Goal: Task Accomplishment & Management: Manage account settings

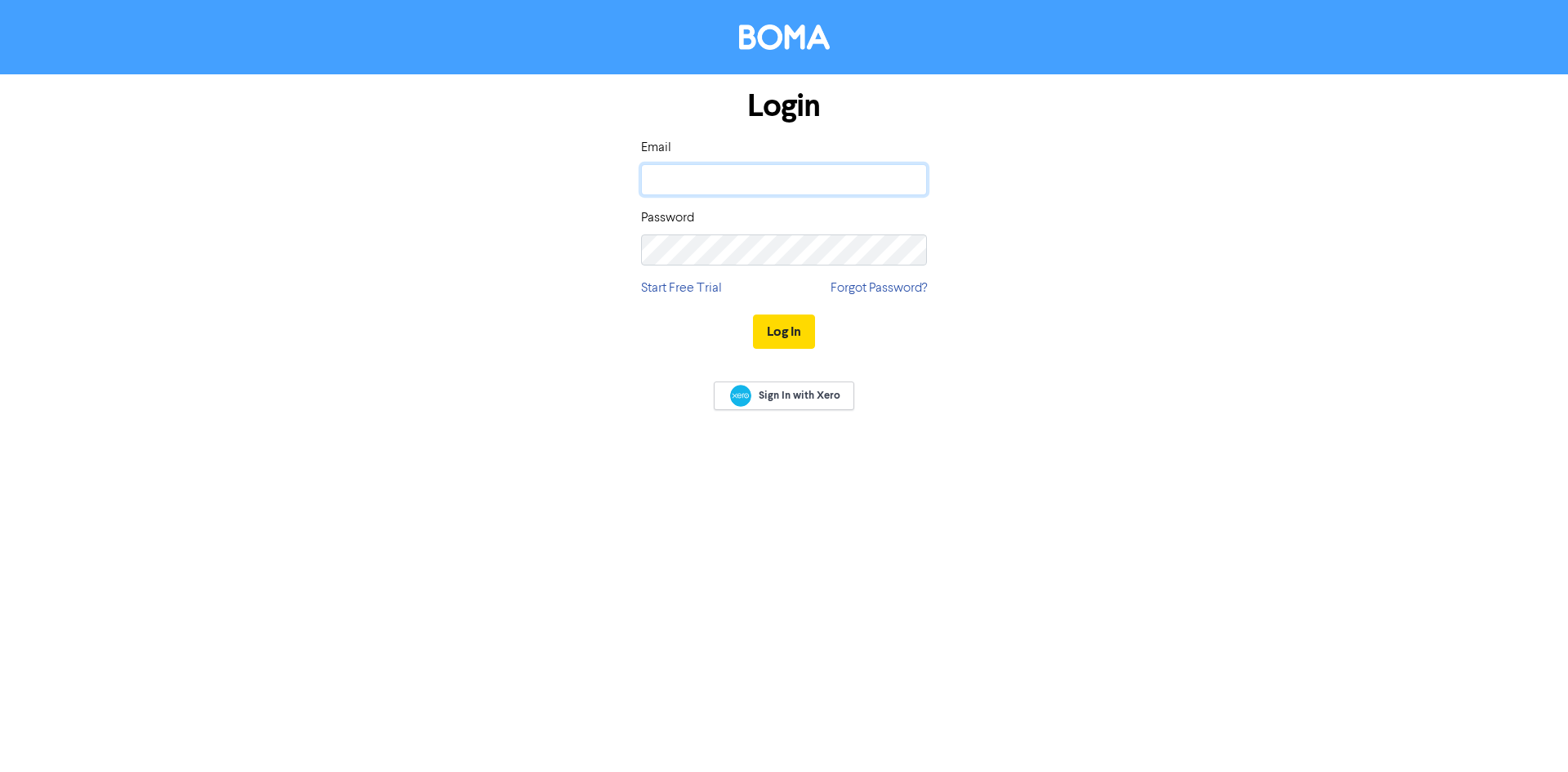
type input "[EMAIL_ADDRESS][DOMAIN_NAME]"
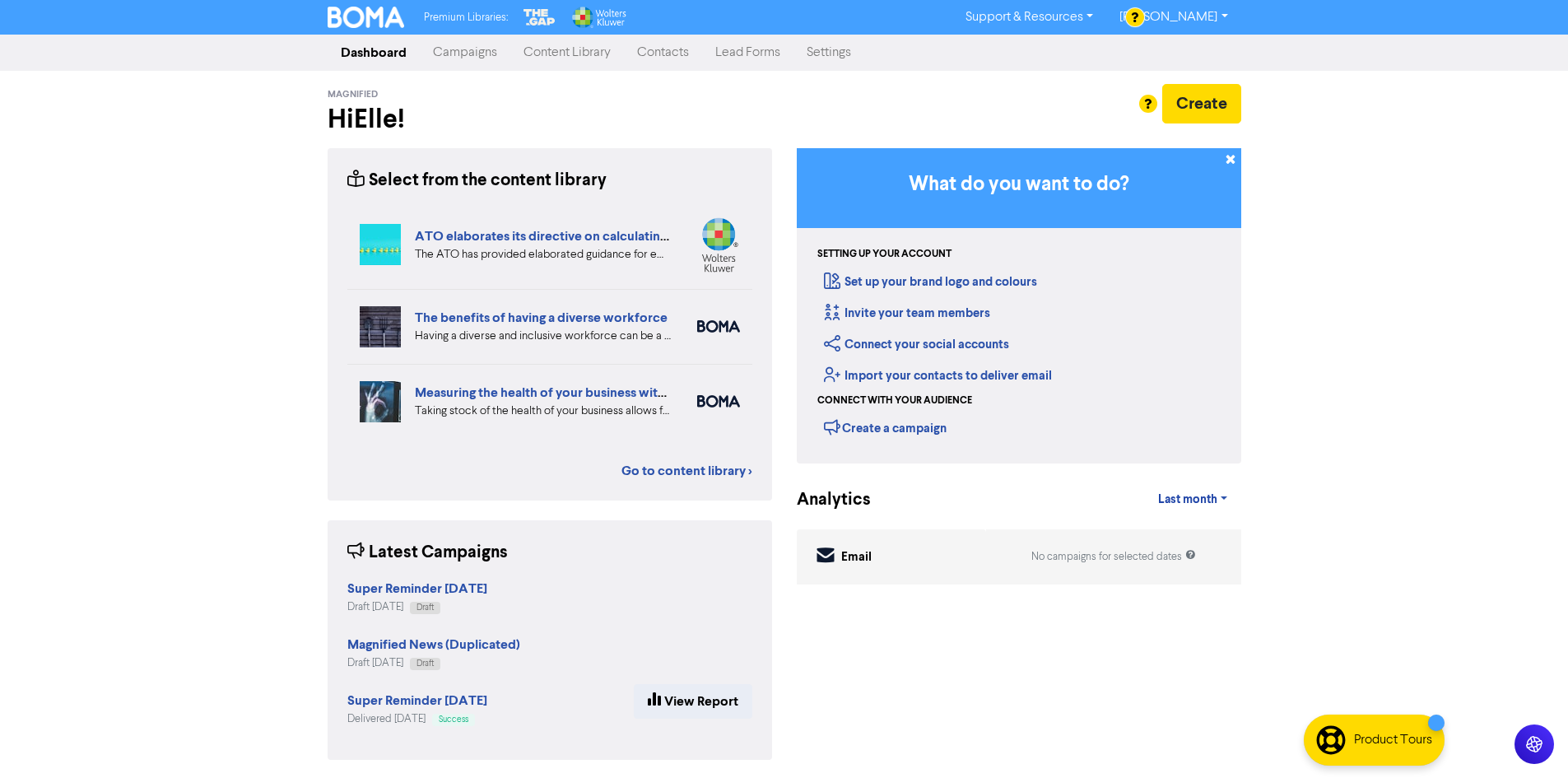
click at [490, 61] on link "Campaigns" at bounding box center [465, 53] width 90 height 33
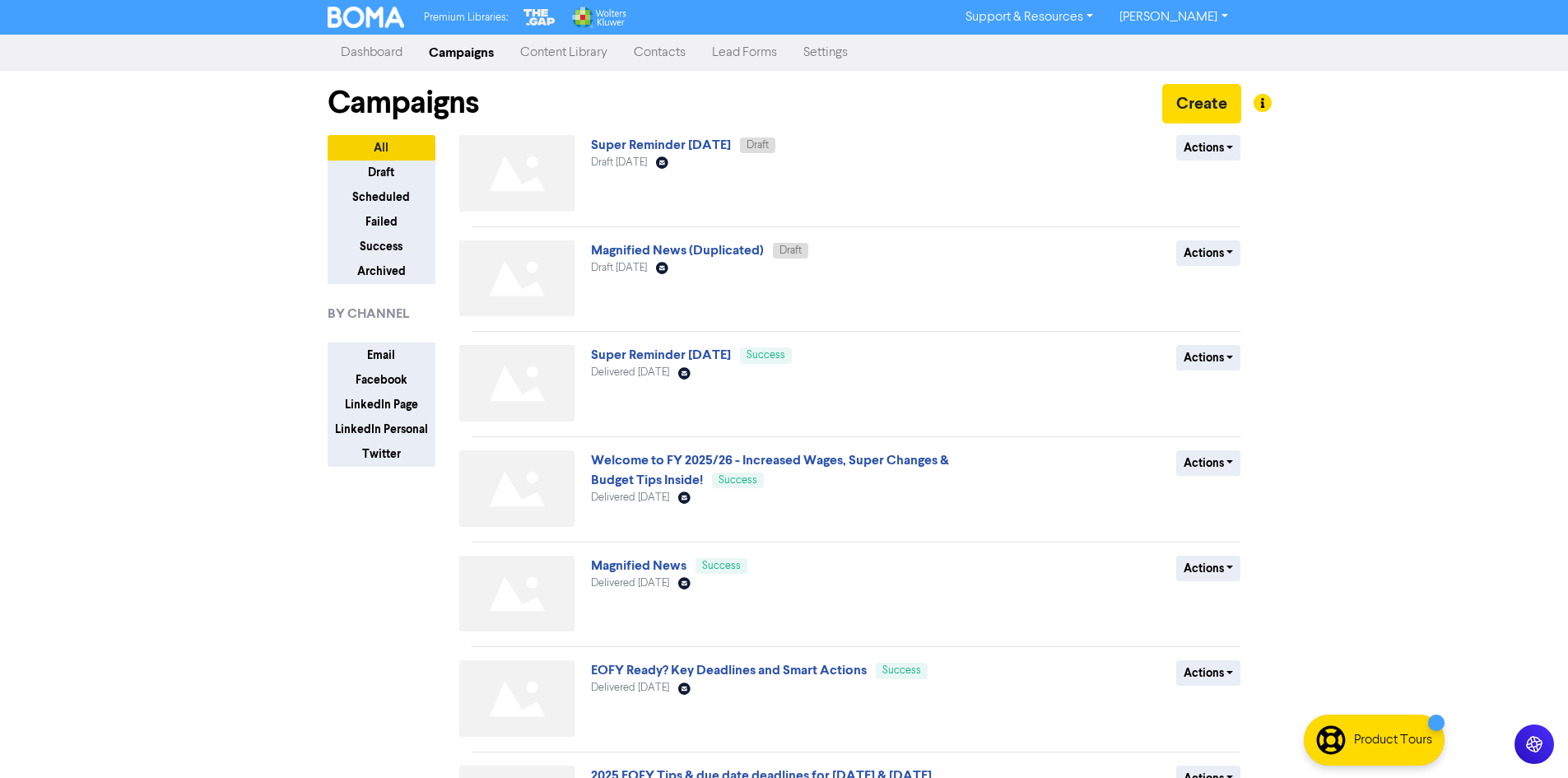
click at [373, 57] on link "Dashboard" at bounding box center [372, 53] width 88 height 33
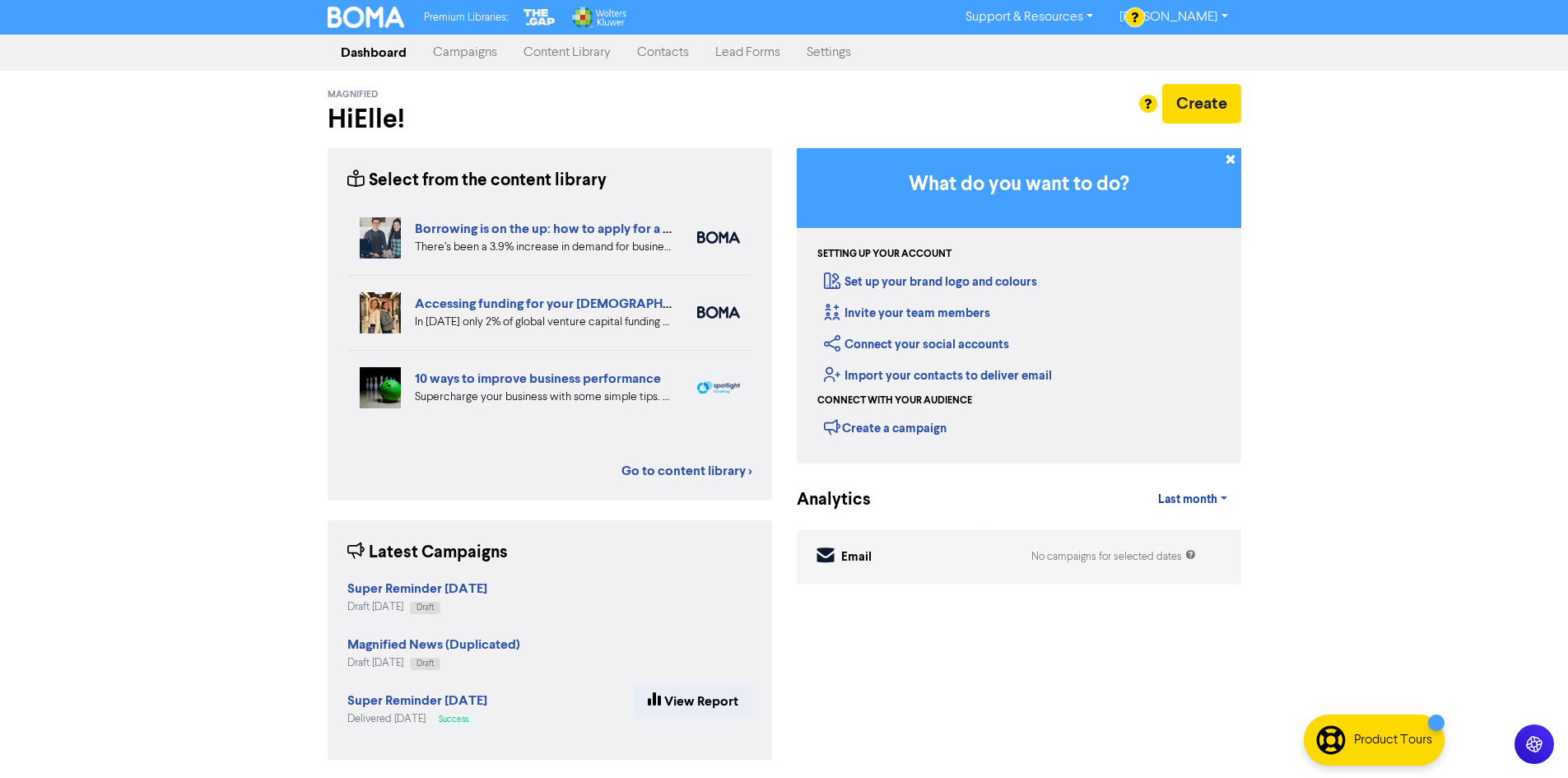
click at [646, 47] on link "Contacts" at bounding box center [663, 53] width 78 height 33
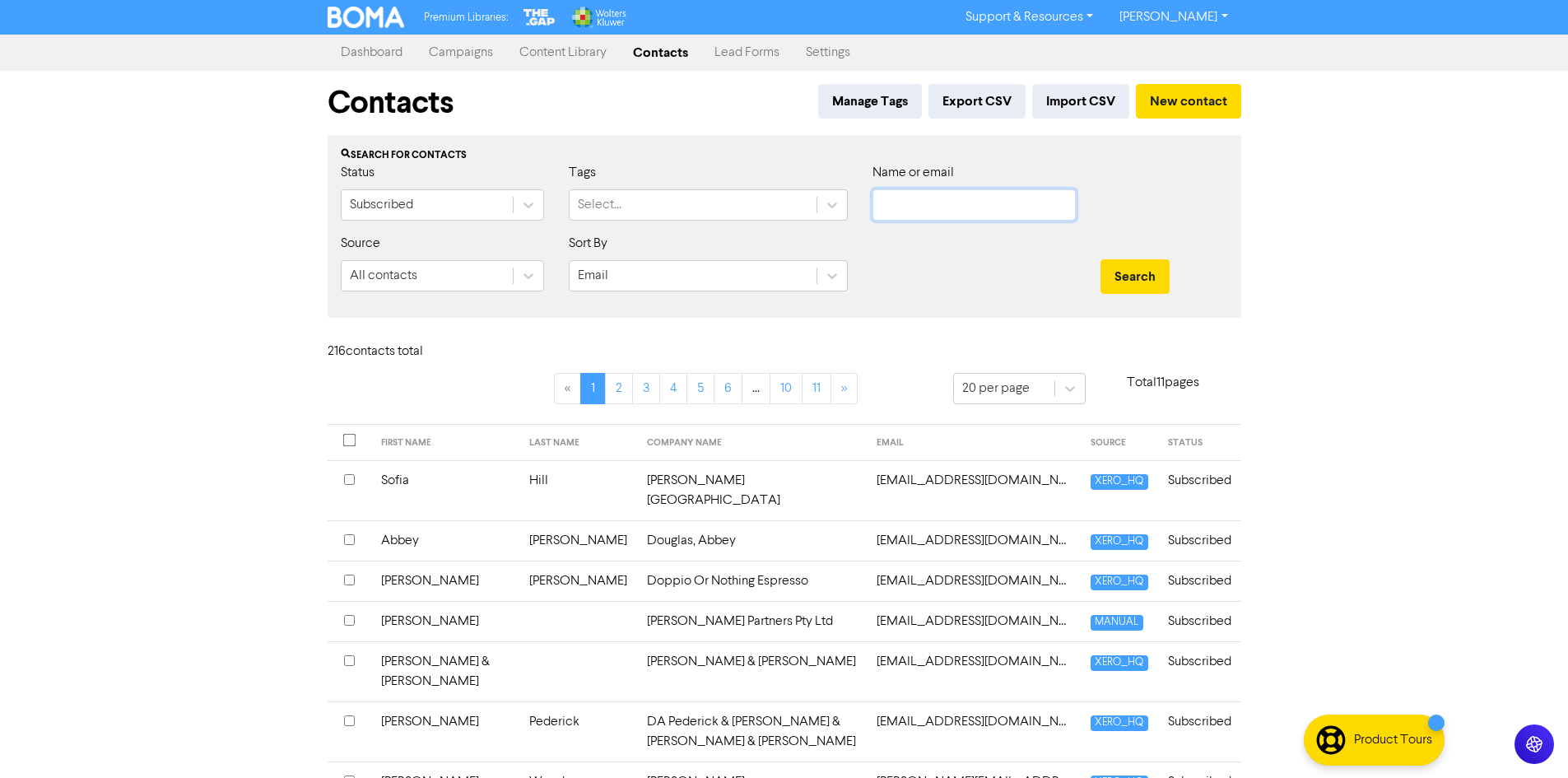
click at [894, 208] on input "text" at bounding box center [974, 205] width 203 height 32
type input "[PERSON_NAME]"
click at [1131, 270] on button "Search" at bounding box center [1135, 276] width 69 height 34
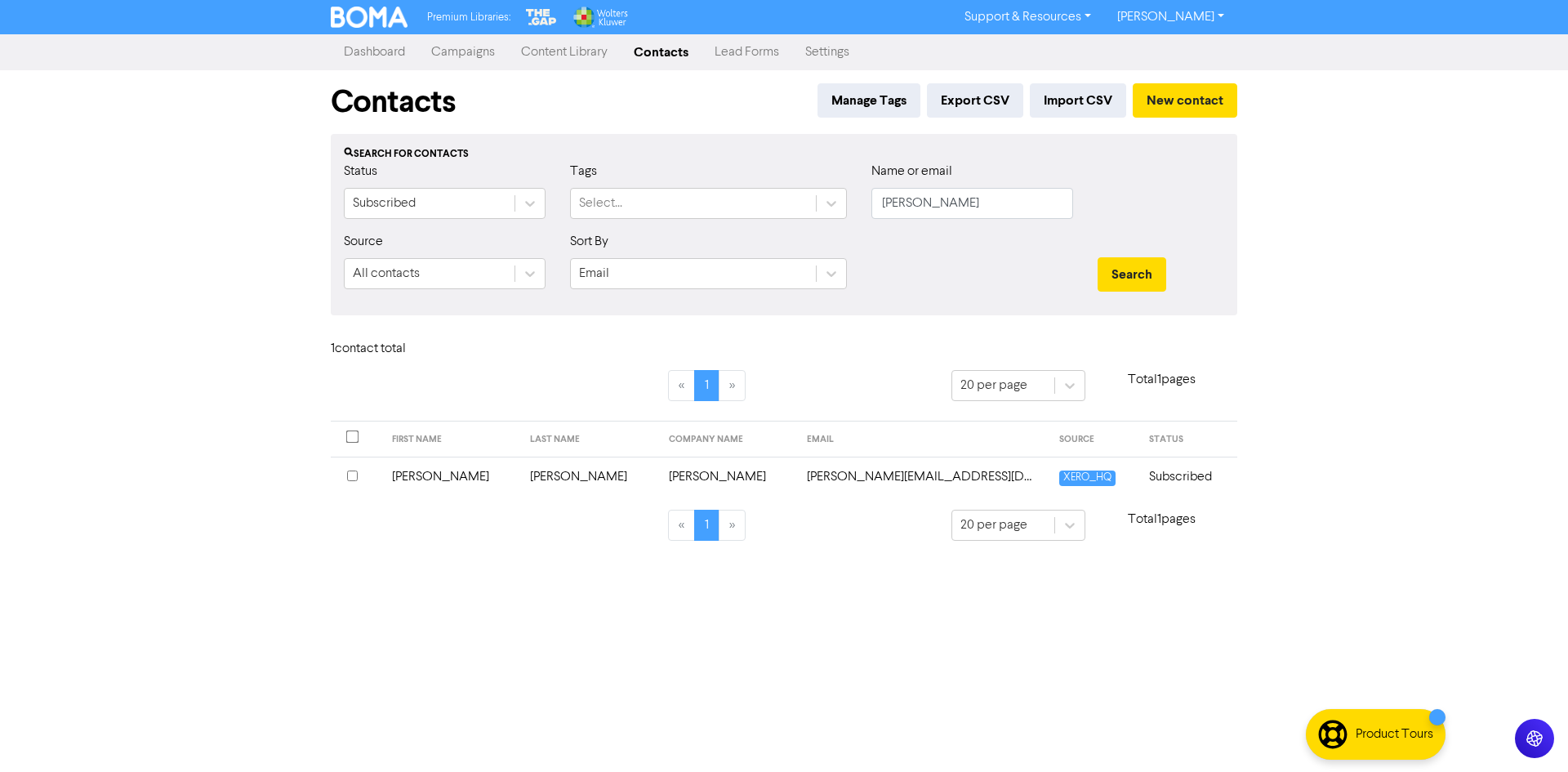
click at [873, 482] on td "[PERSON_NAME][EMAIL_ADDRESS][DOMAIN_NAME]" at bounding box center [922, 477] width 251 height 40
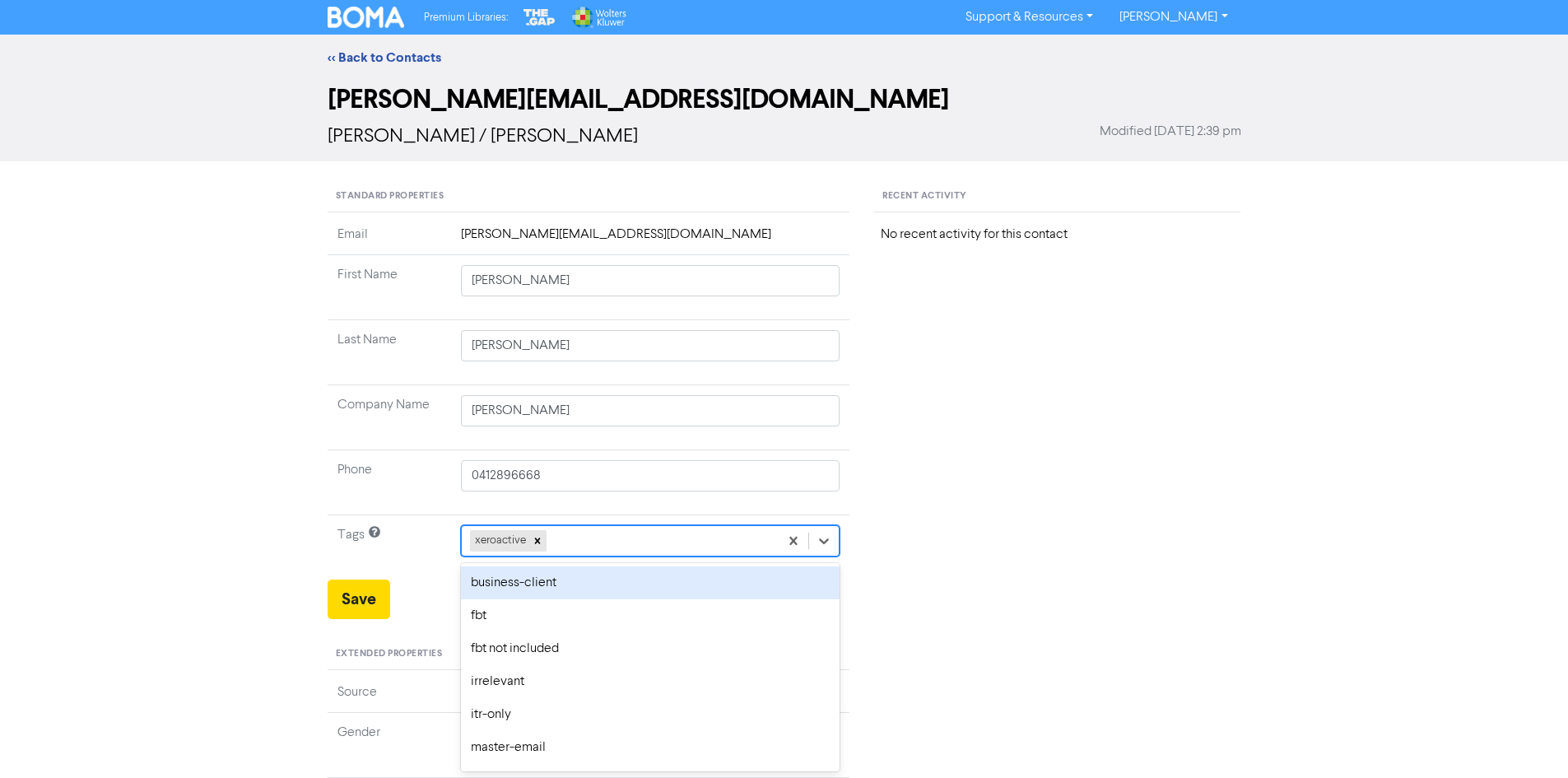
click at [664, 535] on div "option business-client focused, 1 of 10. 9 results available. Use Up and Down t…" at bounding box center [651, 541] width 380 height 32
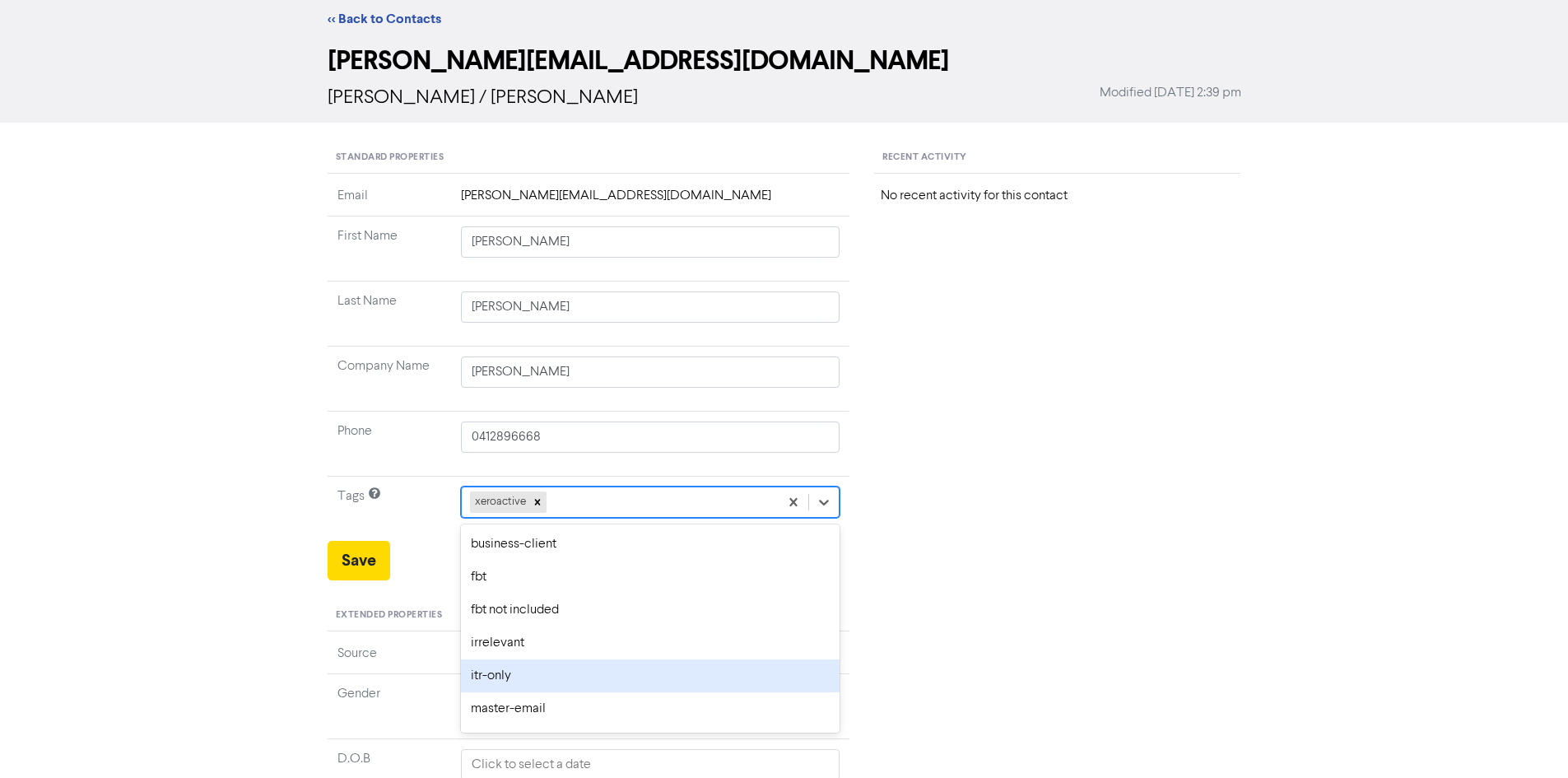
scroll to position [95, 0]
click at [601, 678] on div "super-reminder" at bounding box center [651, 681] width 380 height 33
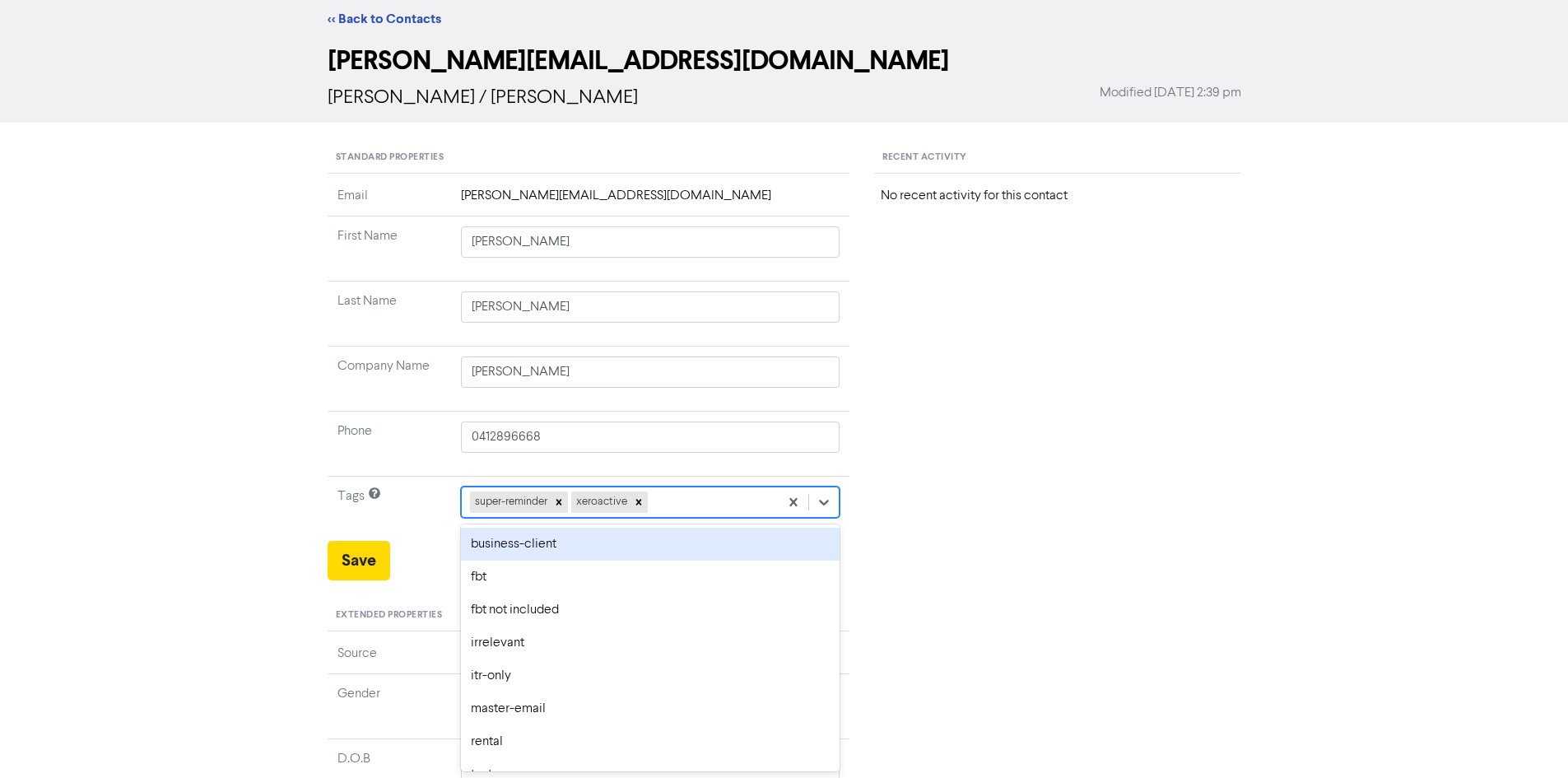
click at [710, 500] on div "super-reminder xeroactive" at bounding box center [621, 503] width 317 height 30
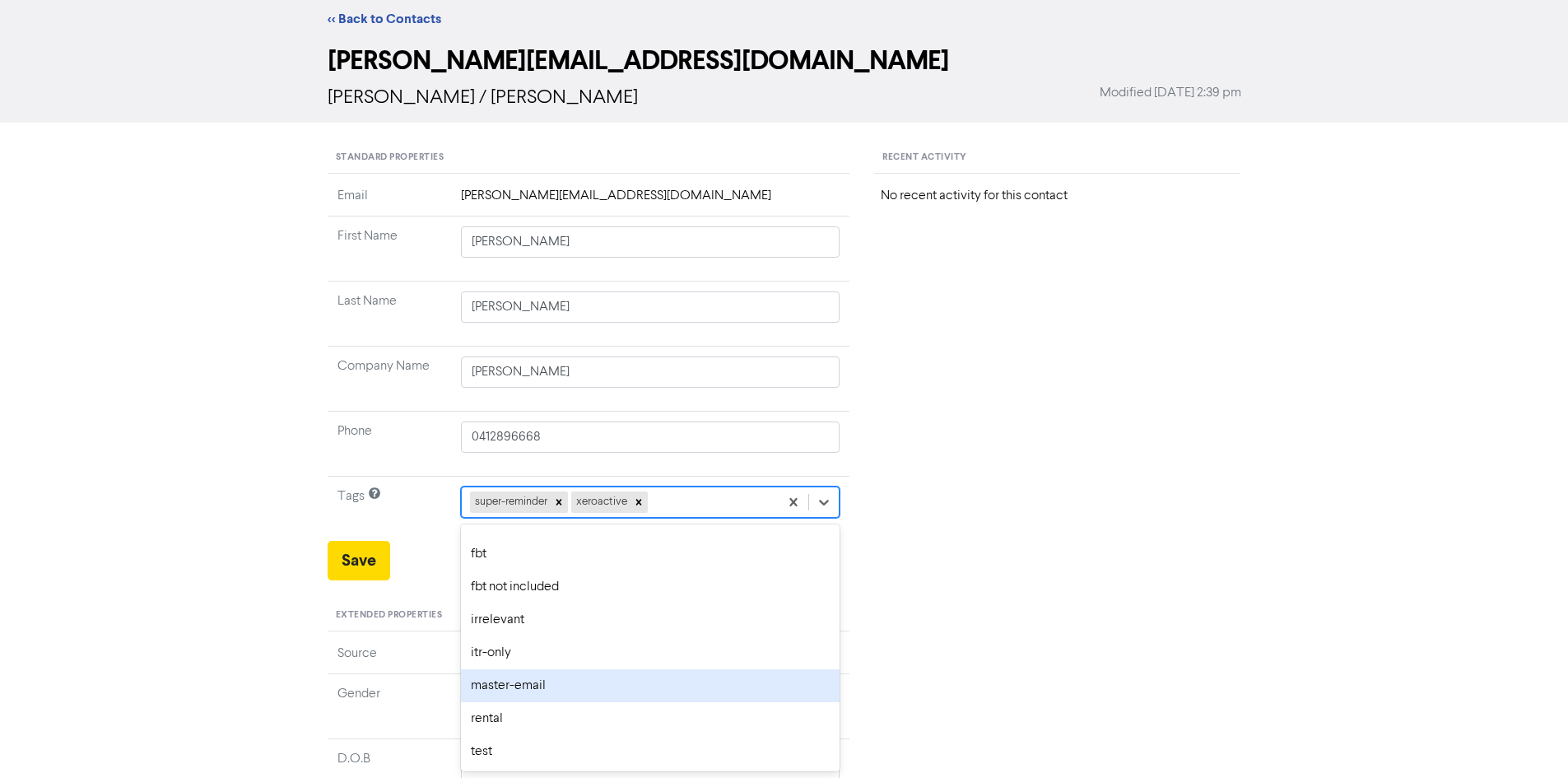
scroll to position [0, 0]
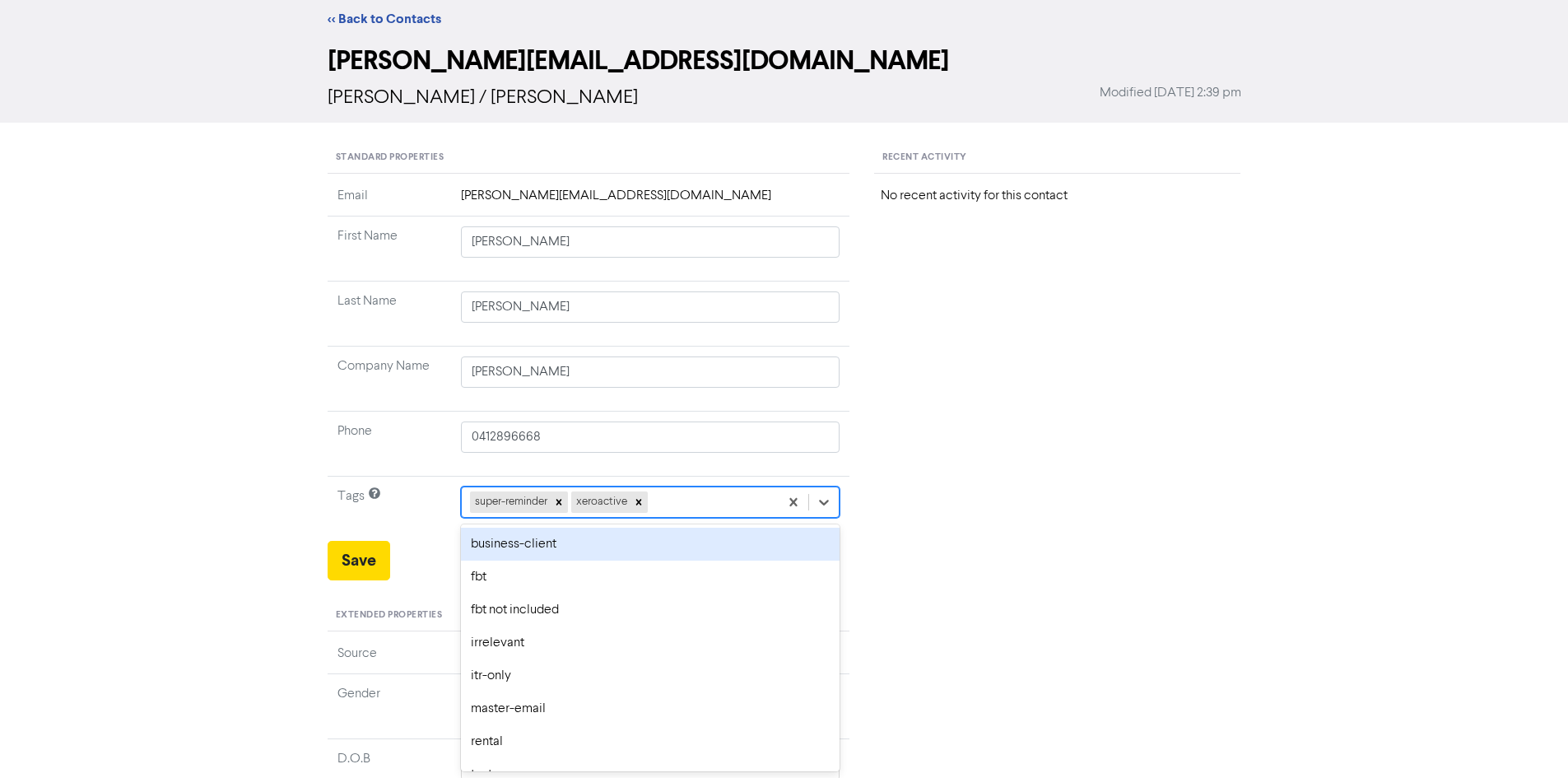
click at [524, 549] on div "business-client" at bounding box center [651, 545] width 380 height 33
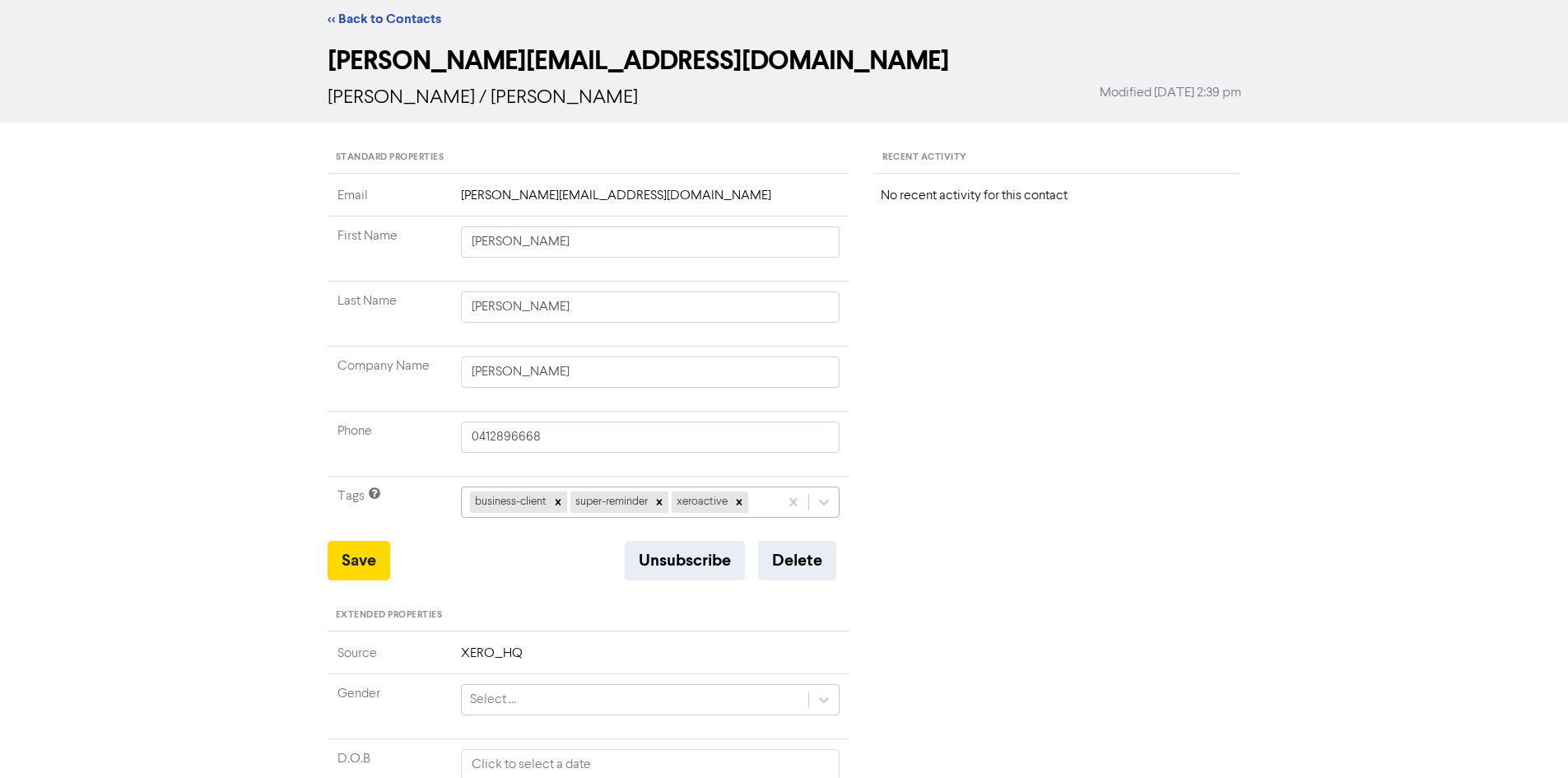
click at [761, 501] on div "business-client super-reminder xeroactive" at bounding box center [621, 503] width 317 height 30
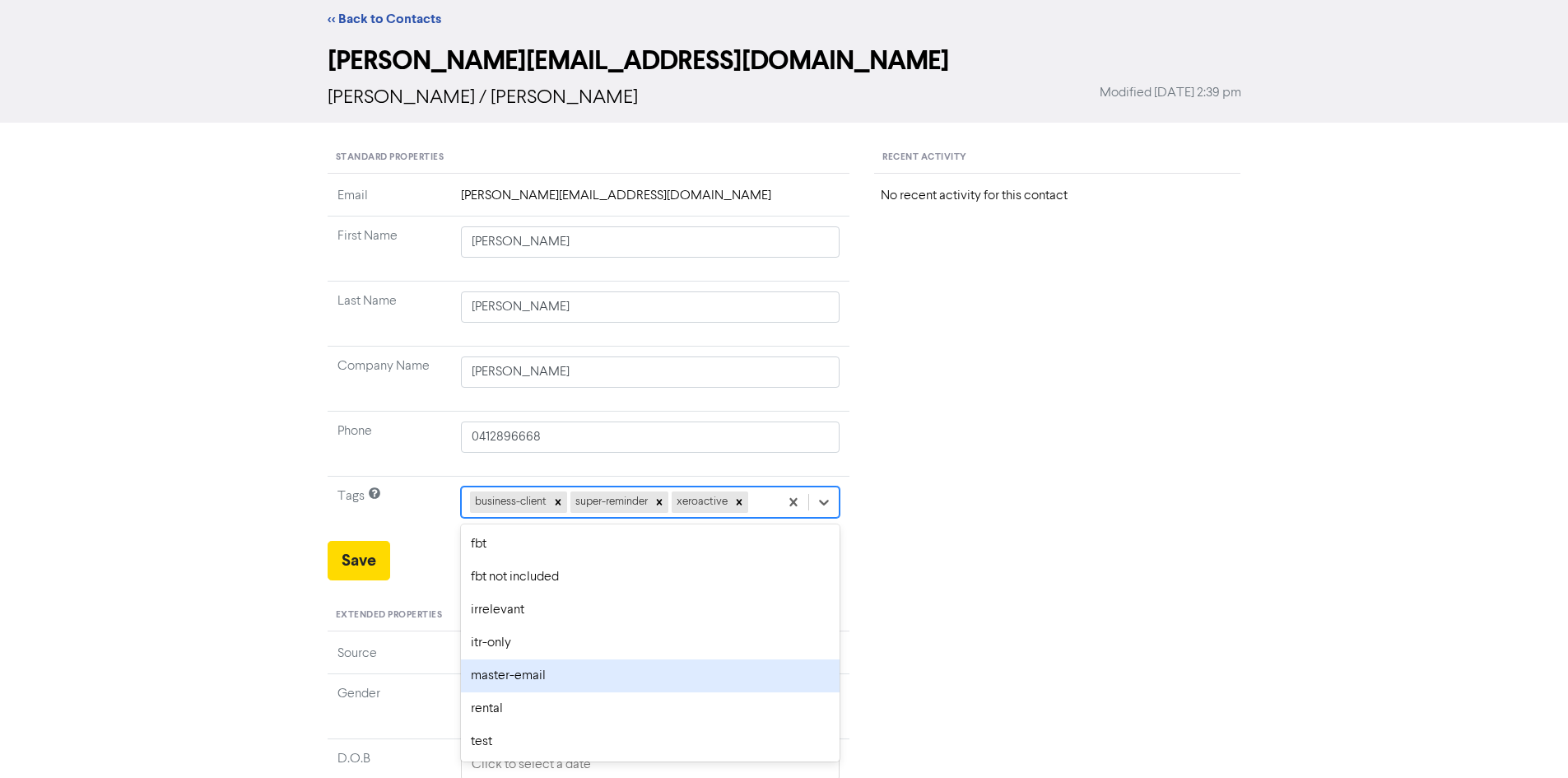
click at [649, 680] on div "master-email" at bounding box center [651, 676] width 380 height 33
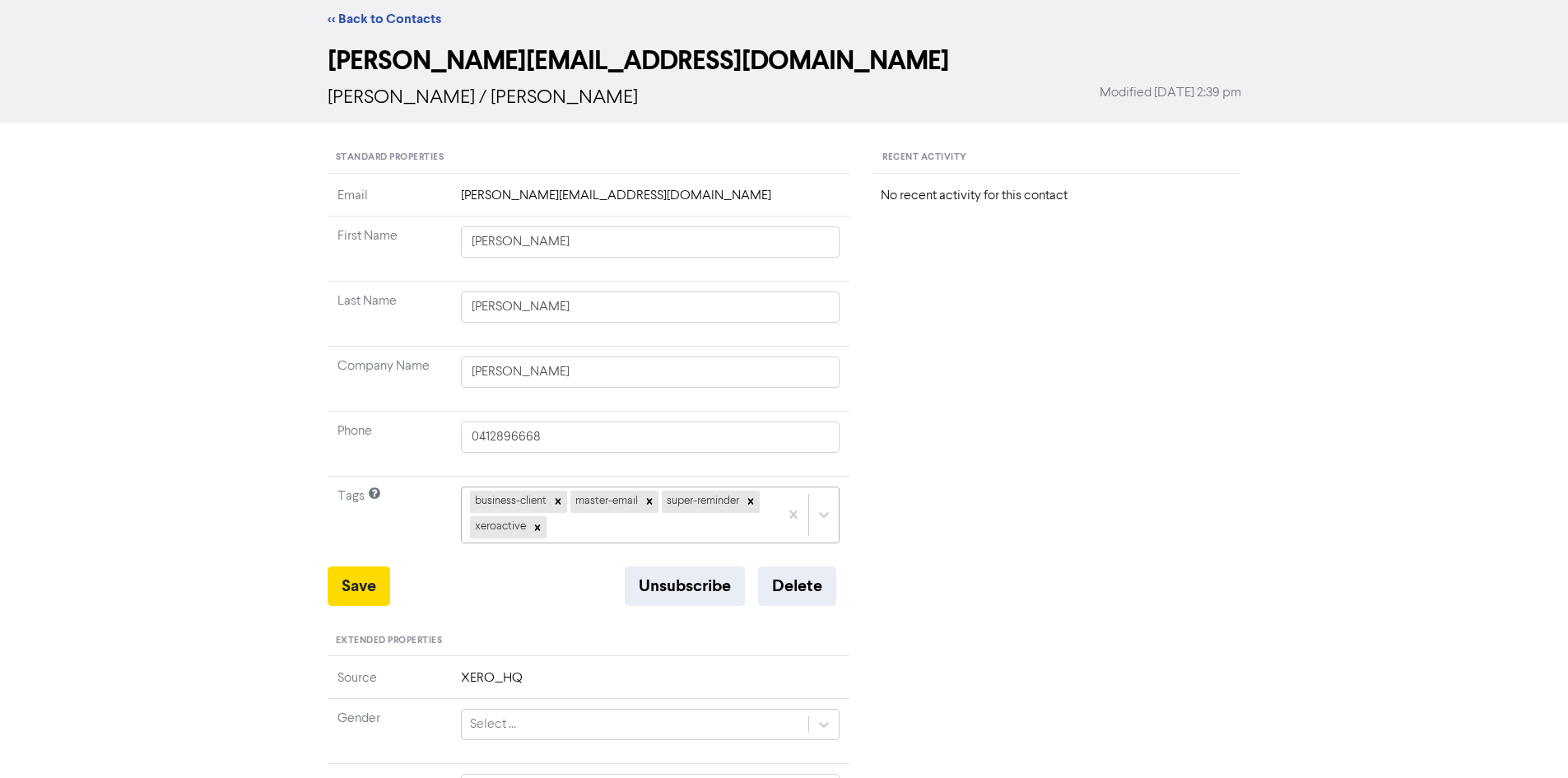
click at [581, 527] on div "business-client master-email super-reminder xeroactive" at bounding box center [621, 515] width 317 height 54
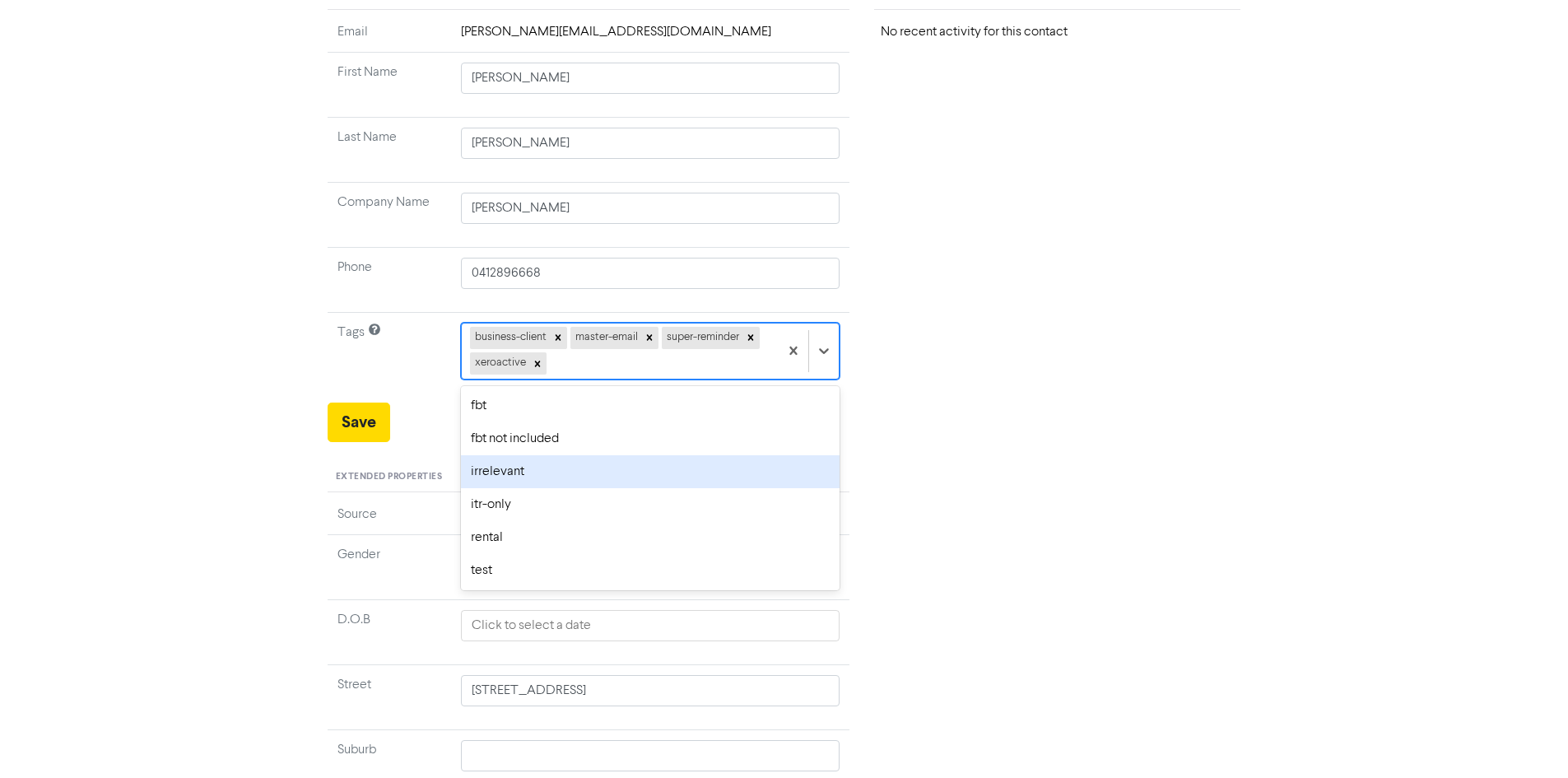
scroll to position [203, 0]
click at [1153, 553] on div "Recent Activity No recent activity for this contact" at bounding box center [1058, 503] width 391 height 1051
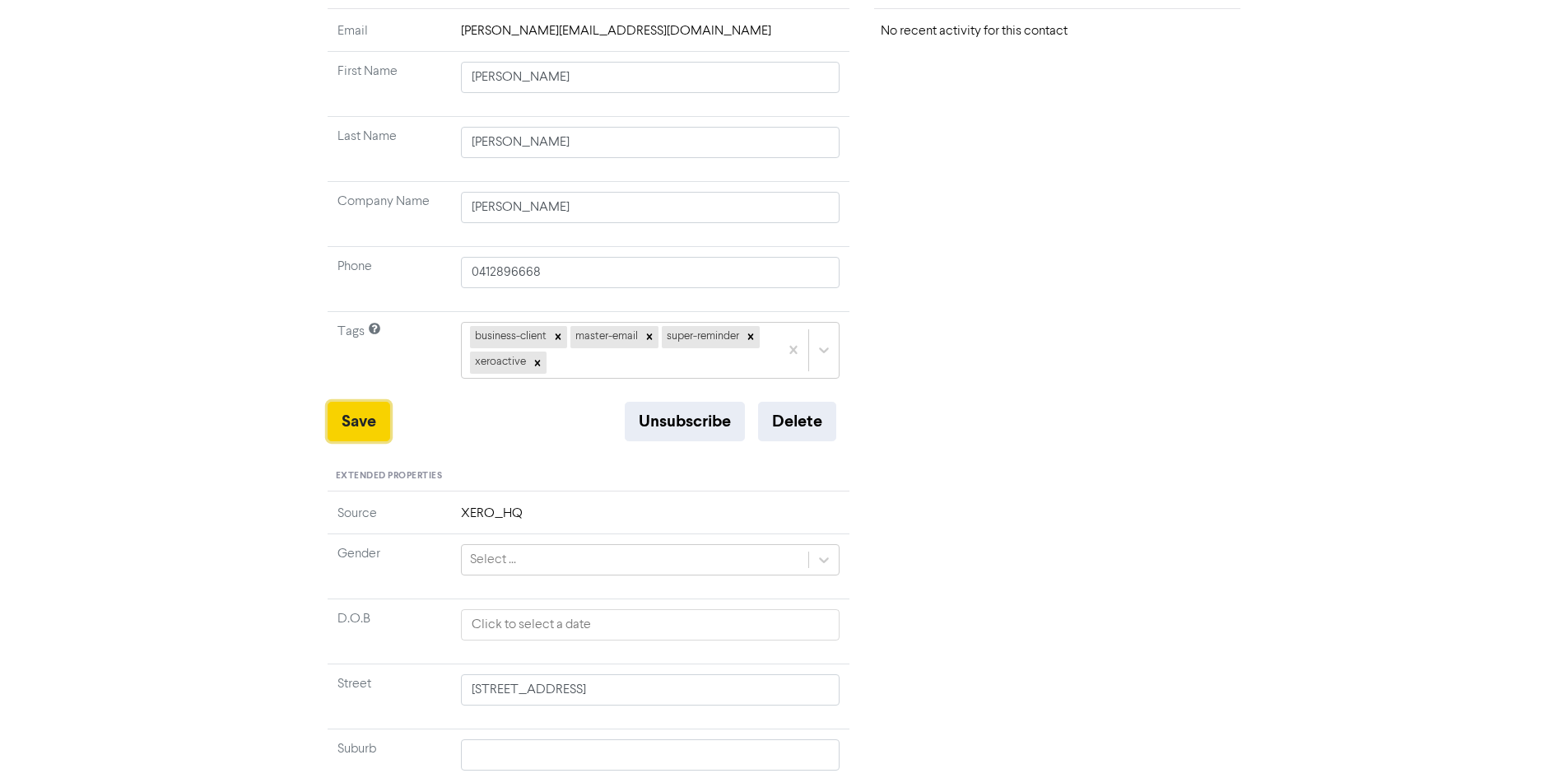
click at [358, 427] on button "Save" at bounding box center [359, 421] width 62 height 39
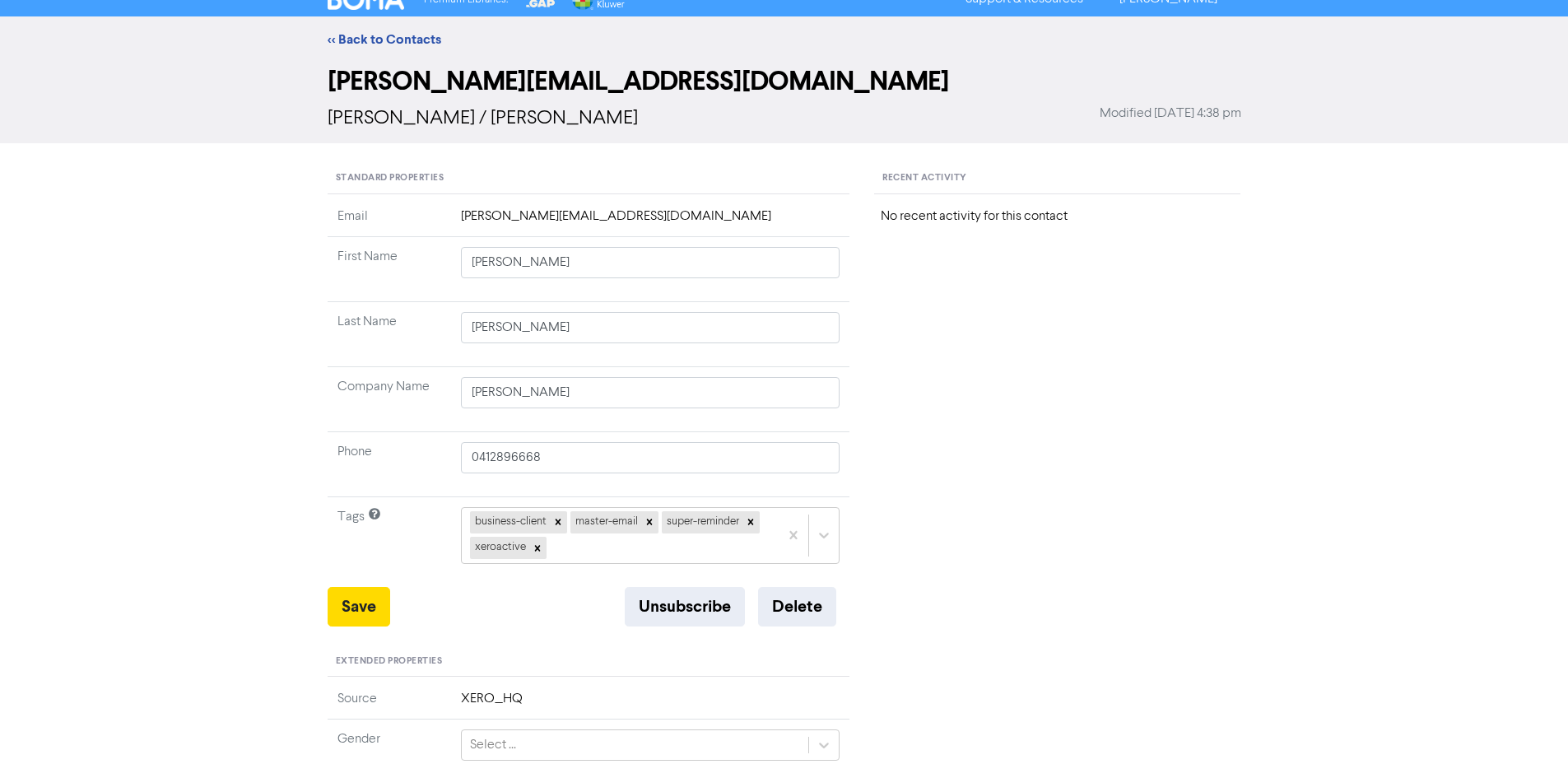
scroll to position [0, 0]
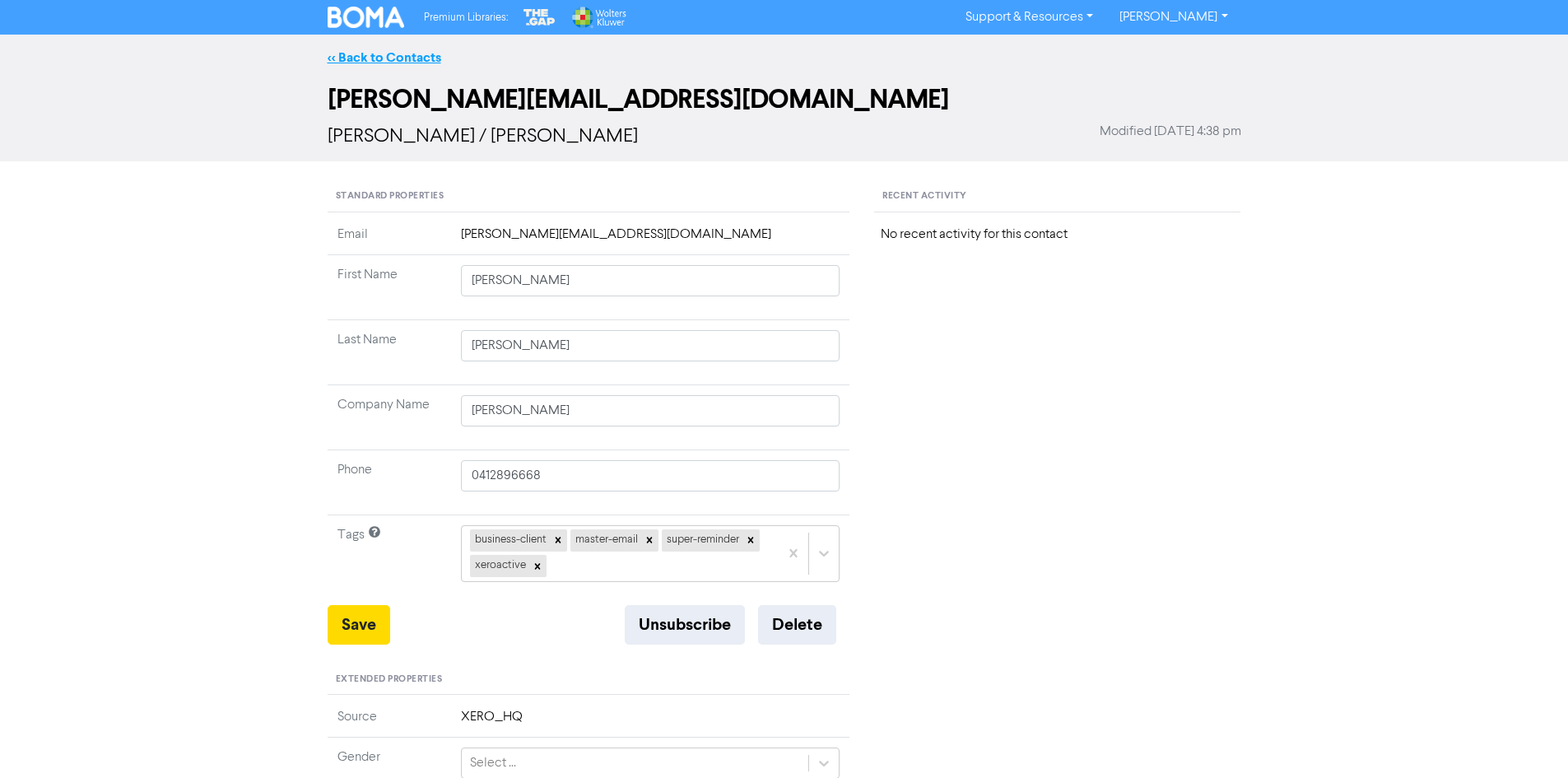
click at [407, 56] on link "<< Back to Contacts" at bounding box center [385, 57] width 114 height 17
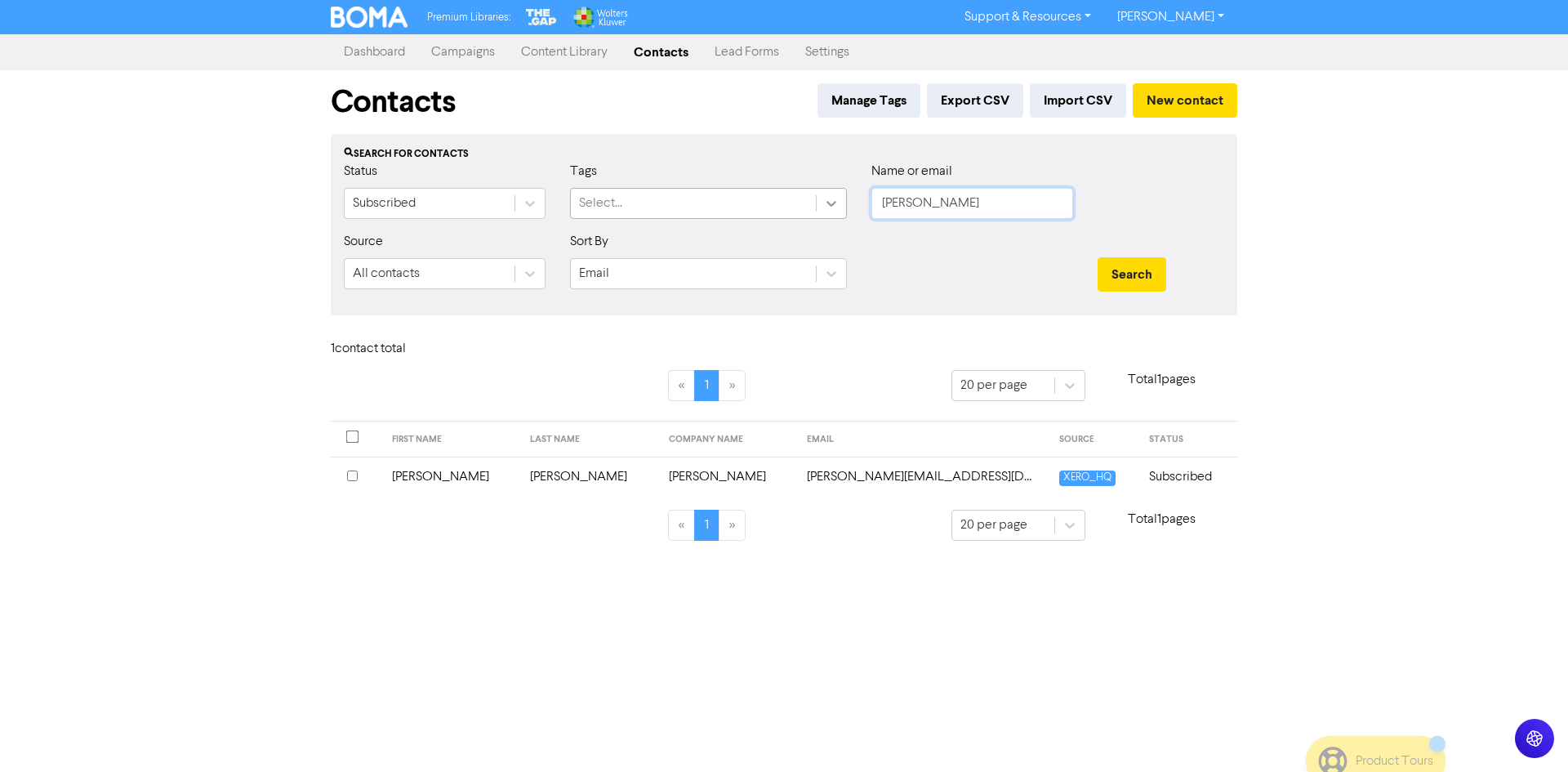
drag, startPoint x: 925, startPoint y: 211, endPoint x: 821, endPoint y: 199, distance: 104.7
click at [821, 199] on div "Status Subscribed Tags Select... Name or email [PERSON_NAME]" at bounding box center [784, 197] width 905 height 70
type input "[PERSON_NAME]"
click at [1136, 278] on button "Search" at bounding box center [1132, 274] width 69 height 34
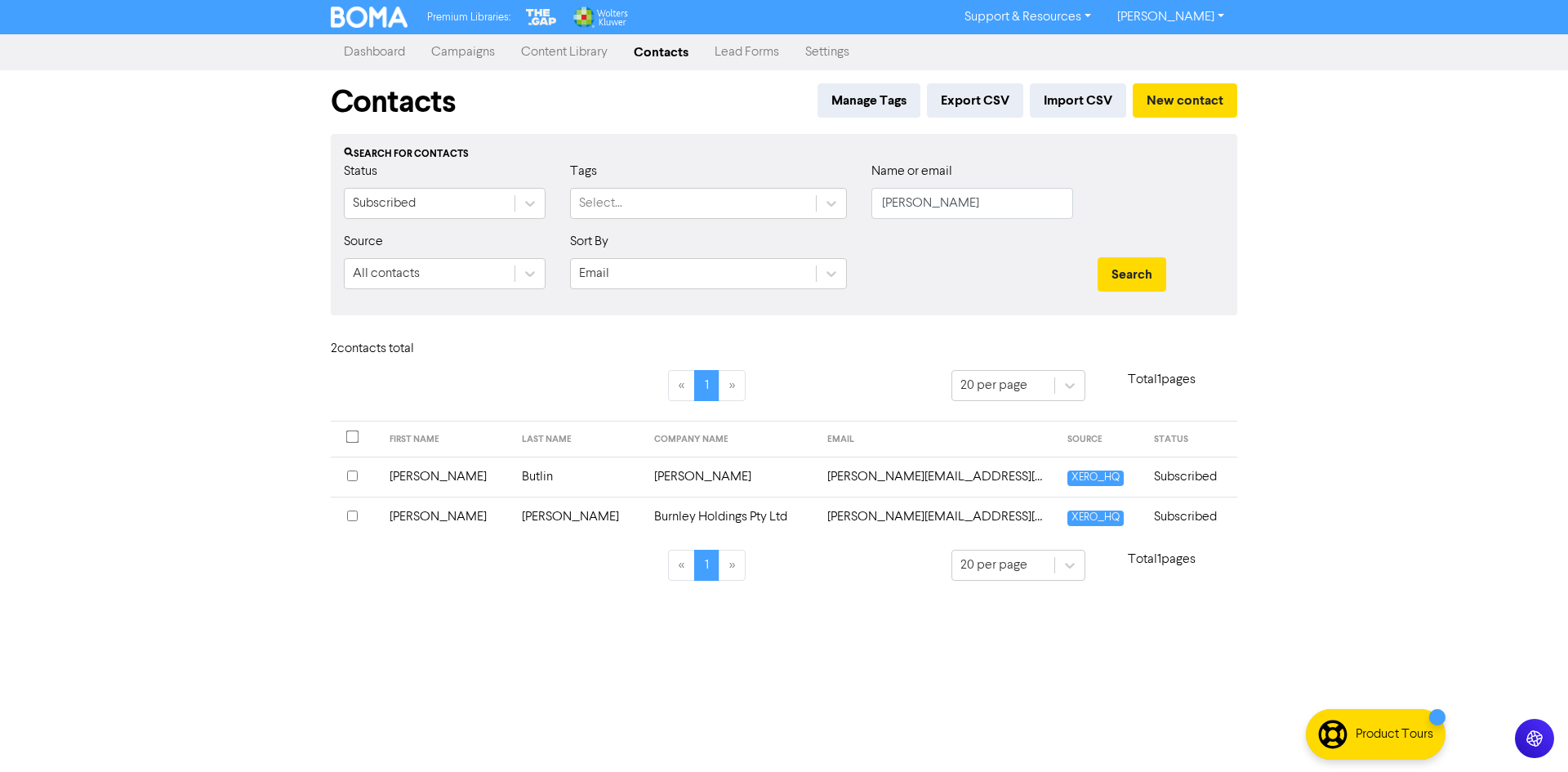
click at [381, 54] on link "Dashboard" at bounding box center [374, 52] width 87 height 33
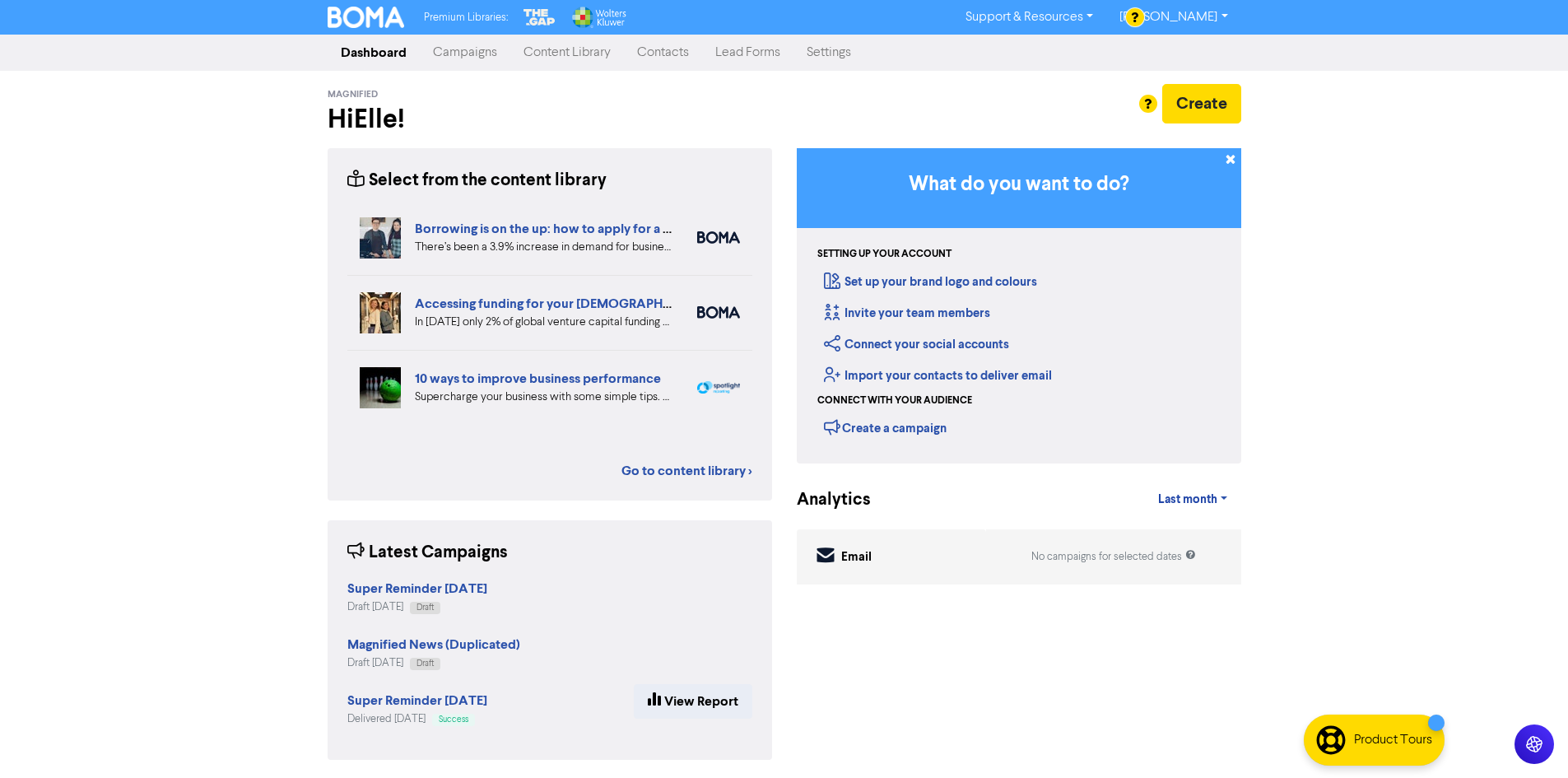
click at [558, 47] on link "Content Library" at bounding box center [567, 53] width 114 height 33
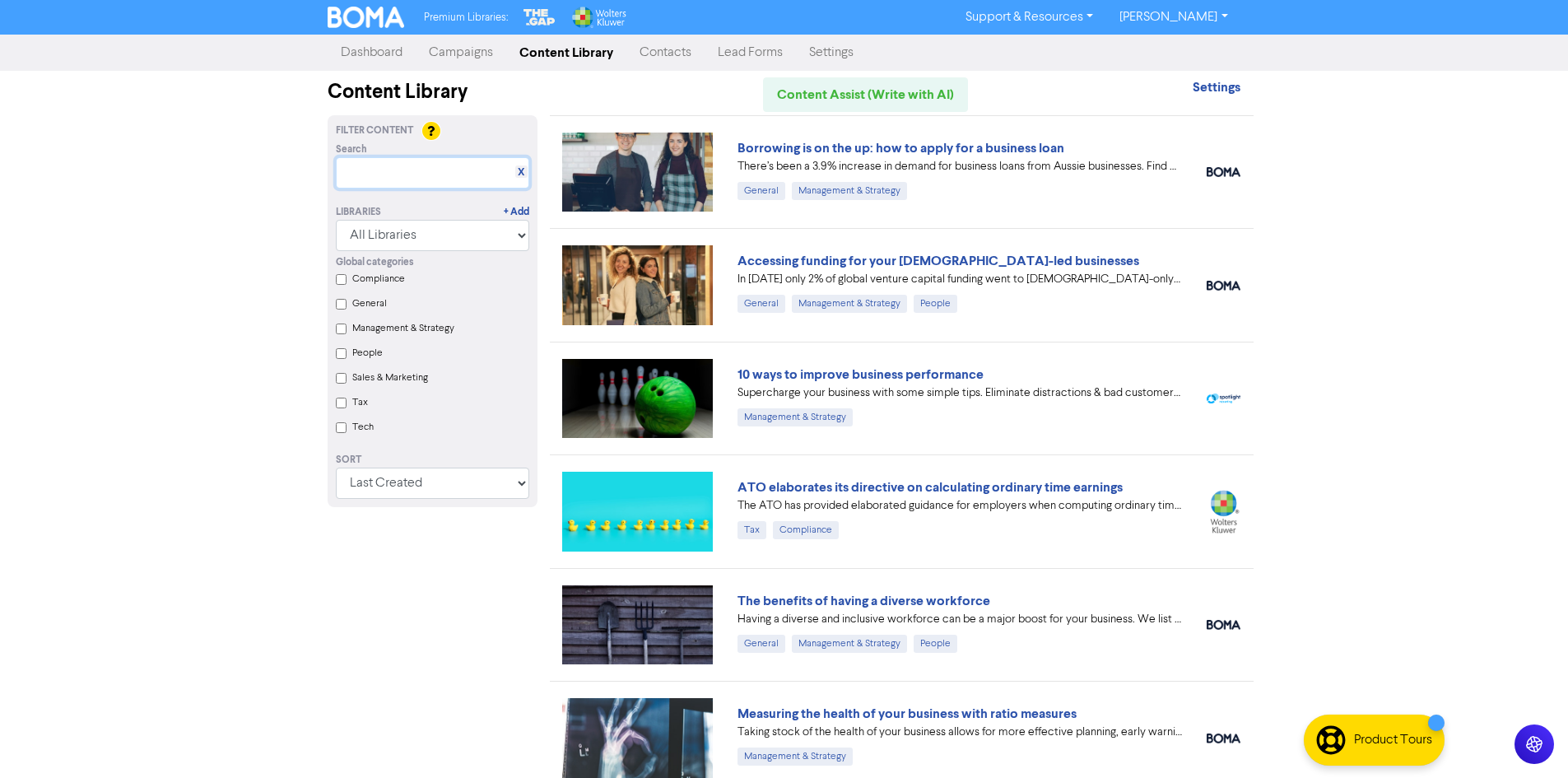
click at [464, 171] on input "text" at bounding box center [432, 173] width 194 height 32
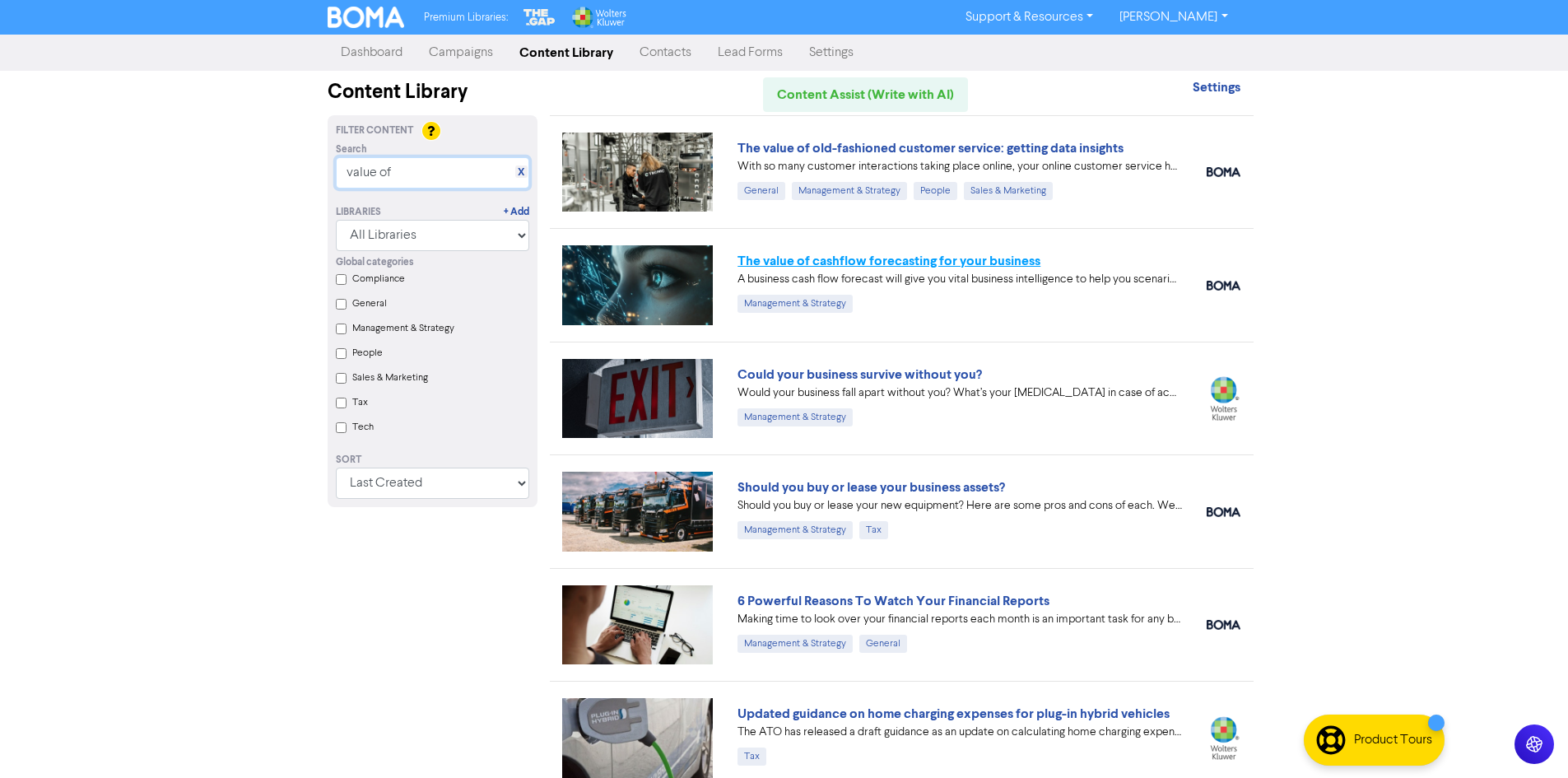
type input "value of"
click at [894, 269] on link "The value of cashflow forecasting for your business" at bounding box center [888, 261] width 303 height 17
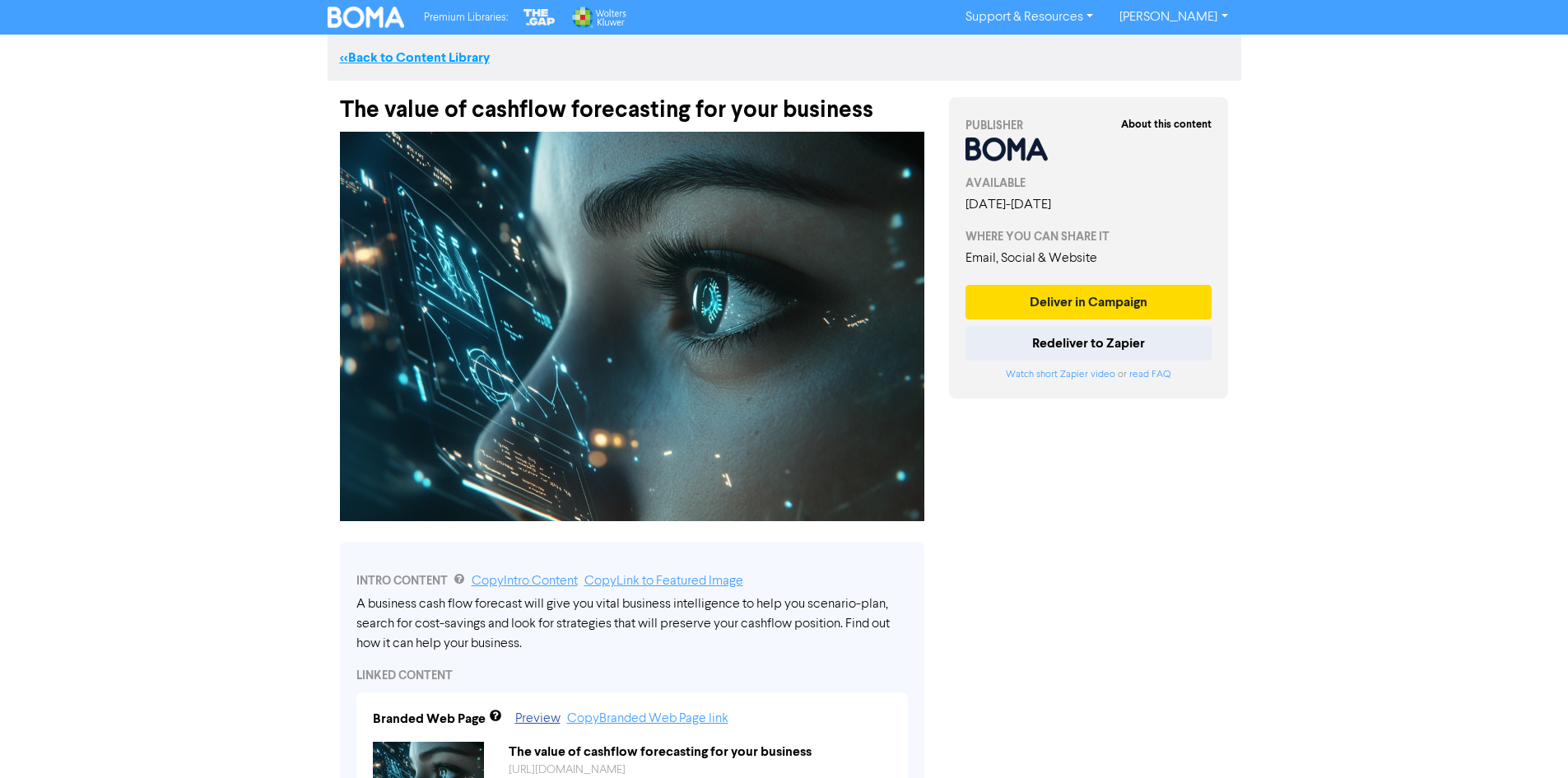
click at [460, 58] on link "<< Back to Content Library" at bounding box center [415, 57] width 150 height 17
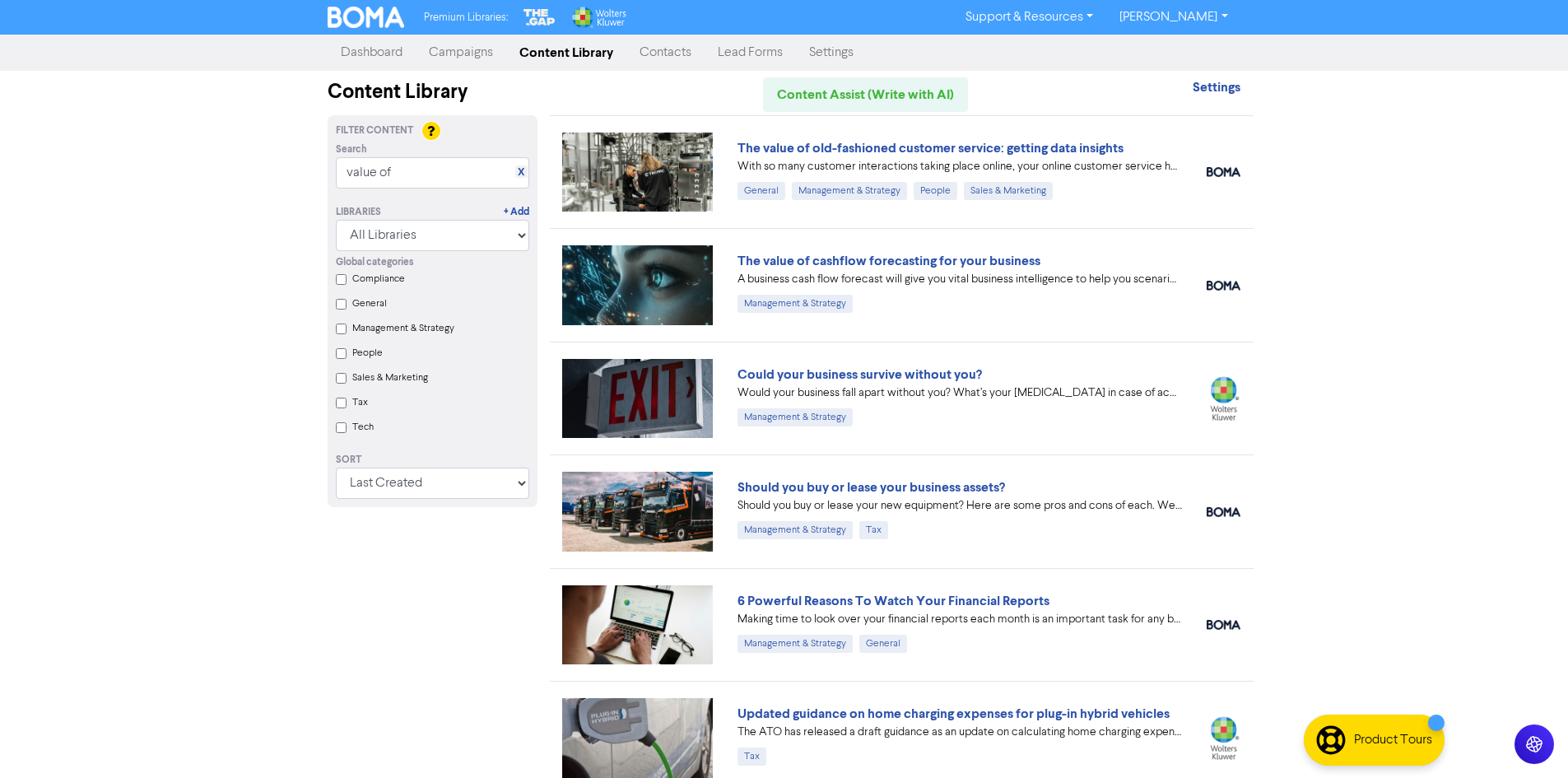
click at [450, 51] on link "Campaigns" at bounding box center [460, 53] width 90 height 33
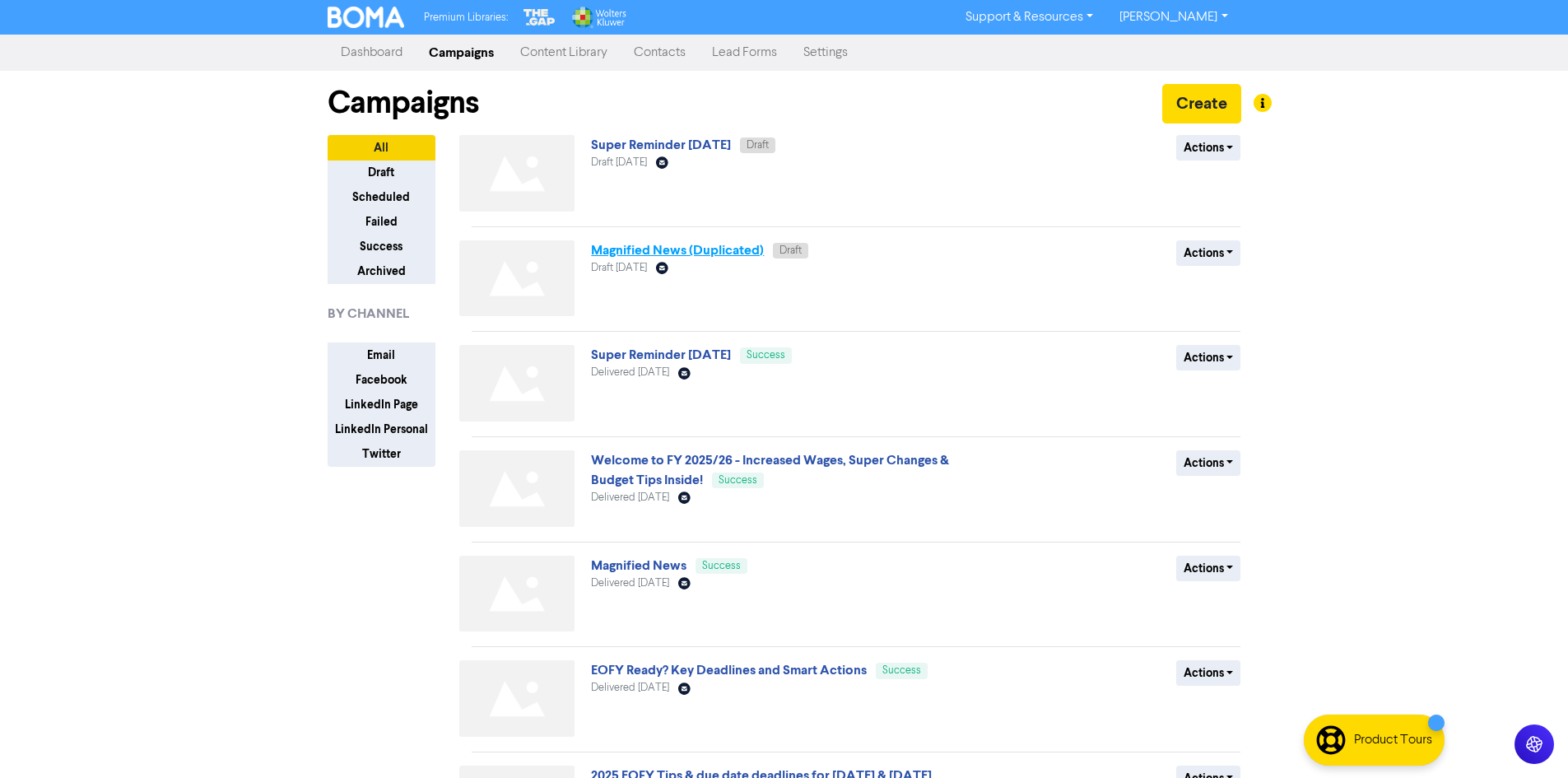
click at [688, 252] on link "Magnified News (Duplicated)" at bounding box center [677, 250] width 173 height 17
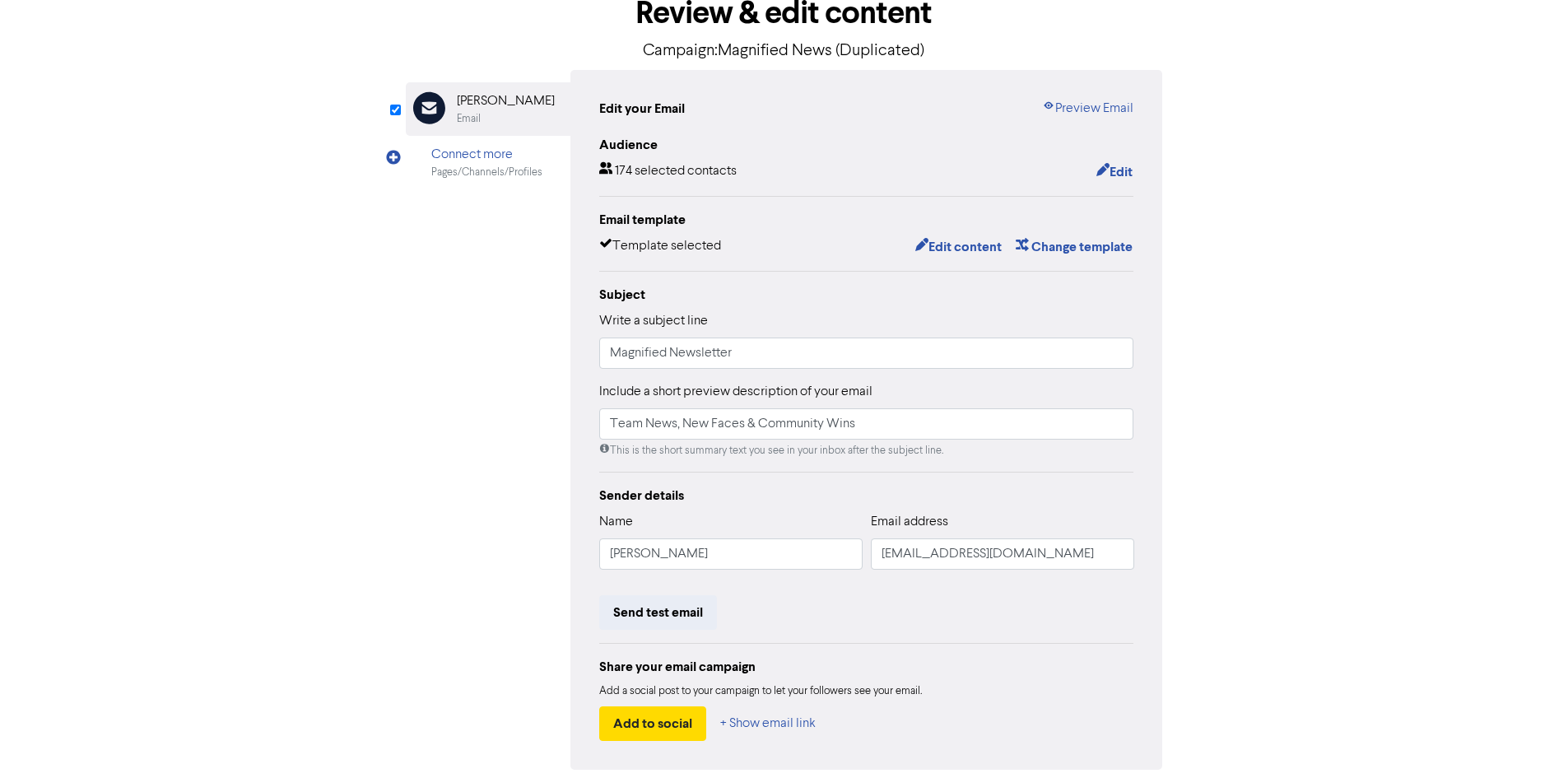
scroll to position [1, 0]
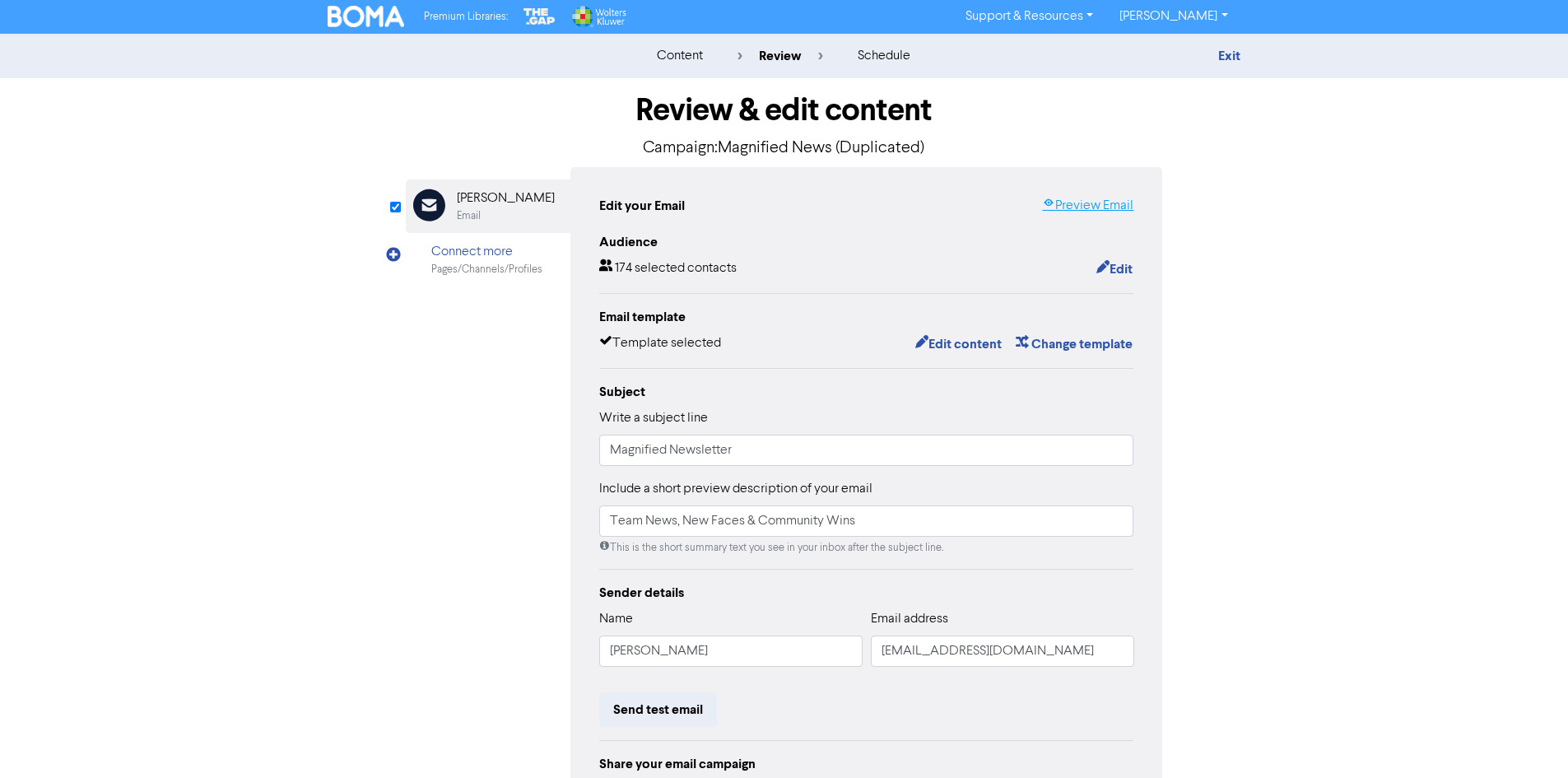
click at [1065, 209] on link "Preview Email" at bounding box center [1087, 205] width 91 height 20
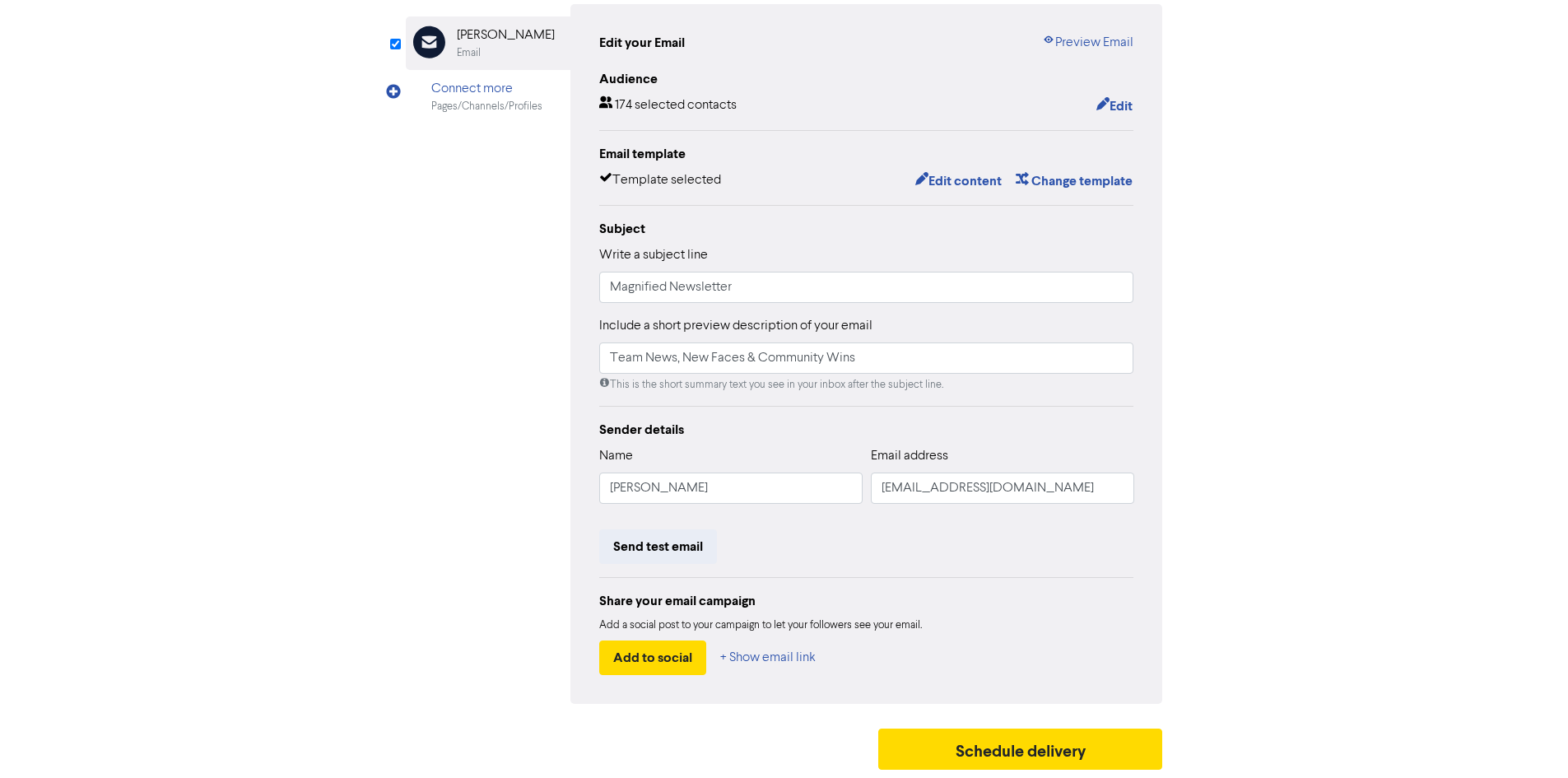
scroll to position [0, 0]
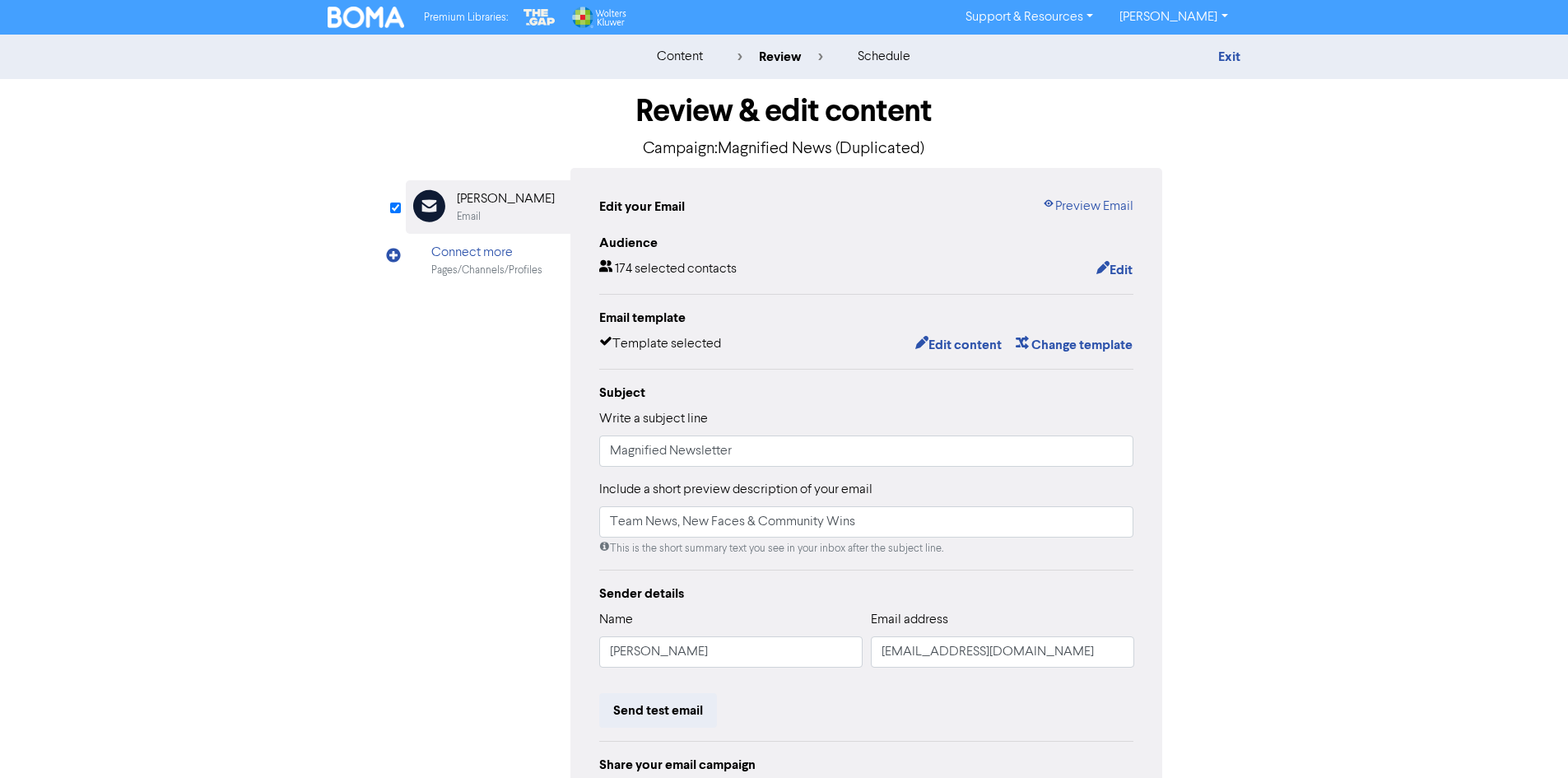
click at [674, 55] on div "content" at bounding box center [680, 57] width 46 height 20
